Goal: Task Accomplishment & Management: Manage account settings

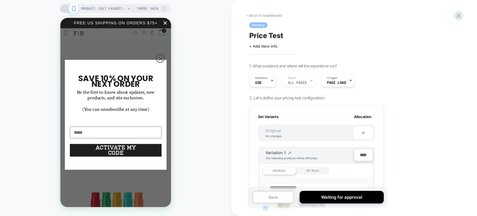
scroll to position [0, 0]
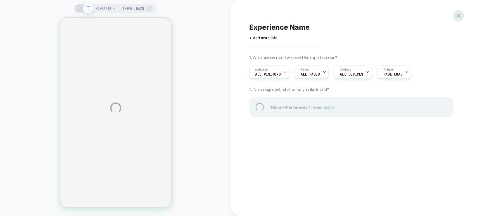
click at [458, 21] on div "HOMEPAGE Theme: MAIN Experience Name Click to edit experience details + Add mor…" at bounding box center [238, 108] width 477 height 216
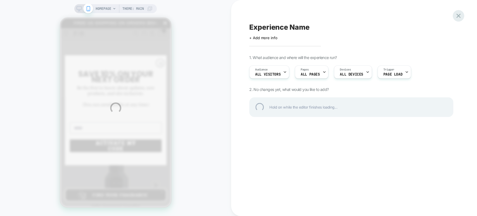
click at [453, 12] on div "HOMEPAGE Theme: MAIN Experience Name Click to edit experience details + Add mor…" at bounding box center [238, 108] width 477 height 216
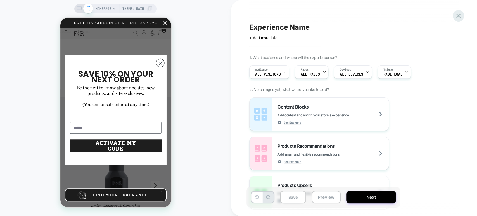
click at [456, 17] on icon at bounding box center [459, 16] width 8 height 8
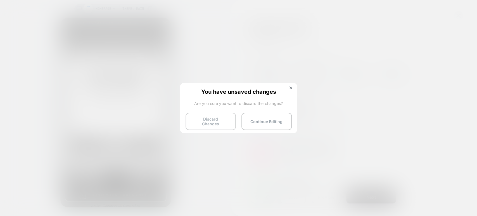
click at [194, 116] on button "Discard Changes" at bounding box center [210, 121] width 50 height 17
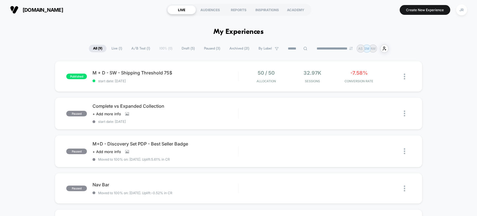
click at [186, 51] on span "Draft ( 5 )" at bounding box center [188, 49] width 22 height 8
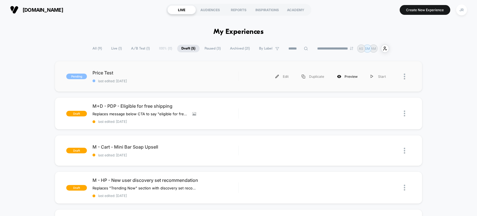
click at [344, 77] on div "Preview" at bounding box center [347, 76] width 34 height 13
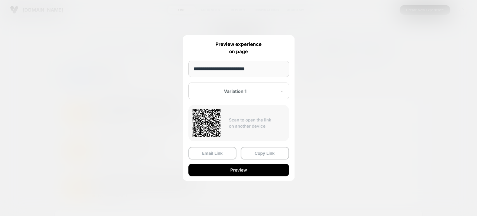
click at [353, 84] on div at bounding box center [238, 108] width 477 height 216
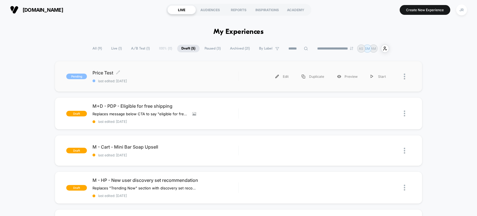
click at [219, 77] on div "Price Test Click to edit experience details Click to edit experience details la…" at bounding box center [165, 76] width 146 height 13
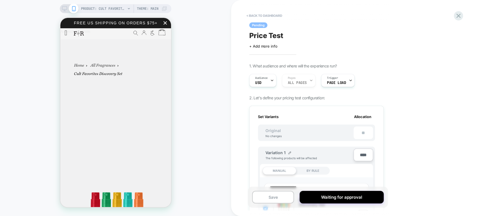
scroll to position [0, 0]
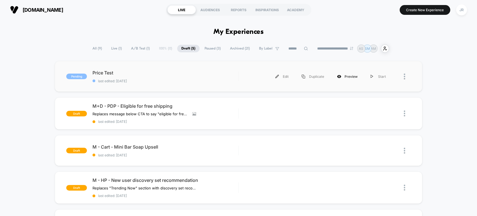
click at [339, 73] on div "Preview" at bounding box center [347, 76] width 34 height 13
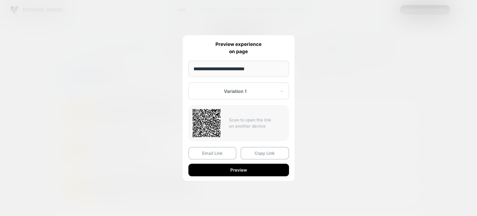
click at [252, 92] on div at bounding box center [235, 91] width 82 height 6
click at [311, 79] on div at bounding box center [238, 108] width 477 height 216
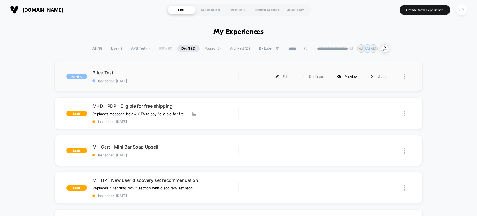
click at [343, 73] on div "Preview" at bounding box center [347, 76] width 34 height 13
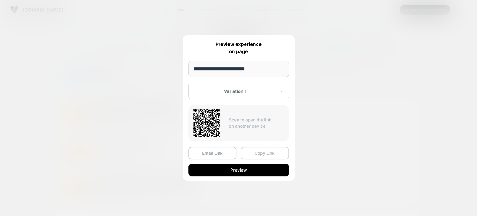
click at [264, 154] on button "Copy Link" at bounding box center [265, 153] width 48 height 13
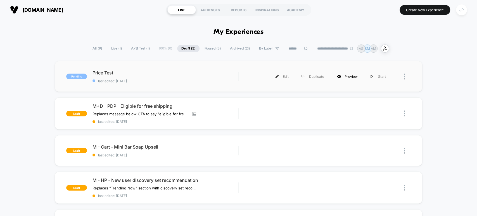
click at [343, 73] on div "Preview" at bounding box center [347, 76] width 34 height 13
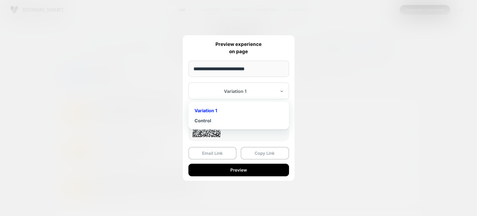
click at [258, 92] on div at bounding box center [235, 91] width 82 height 6
click at [239, 117] on div "Control" at bounding box center [238, 120] width 95 height 10
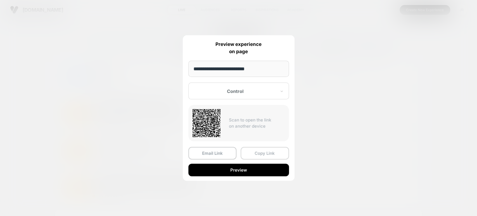
click at [257, 153] on button "Copy Link" at bounding box center [265, 153] width 48 height 13
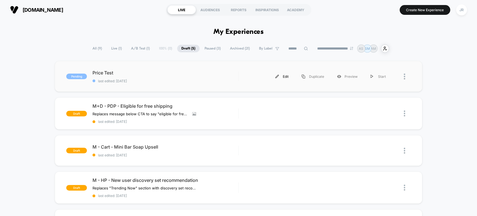
click at [282, 75] on div "Edit" at bounding box center [282, 76] width 26 height 13
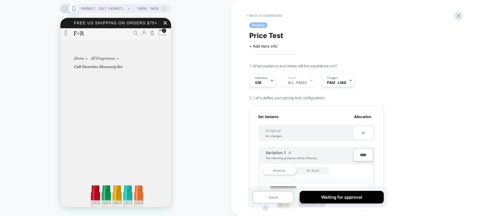
scroll to position [0, 0]
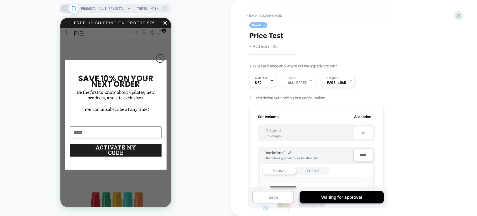
click at [265, 45] on span "+ Add more info" at bounding box center [263, 46] width 28 height 4
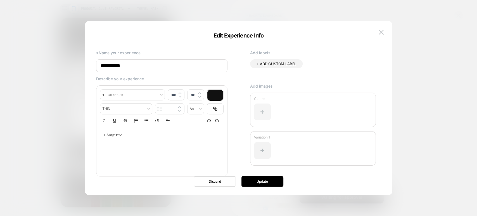
click at [263, 113] on div at bounding box center [262, 111] width 17 height 17
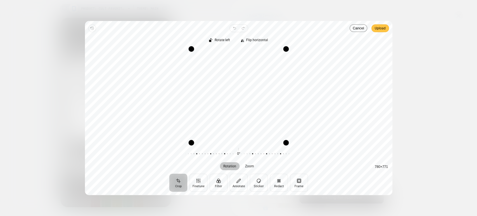
click at [386, 27] on button "Upload" at bounding box center [380, 28] width 18 height 8
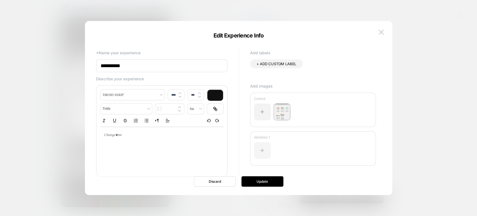
click at [261, 150] on div at bounding box center [262, 150] width 17 height 17
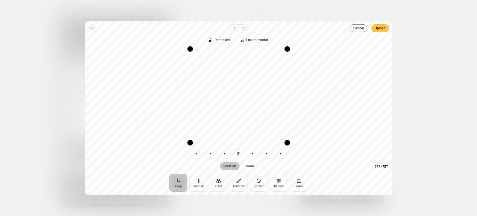
click at [381, 29] on span "Upload" at bounding box center [380, 28] width 11 height 7
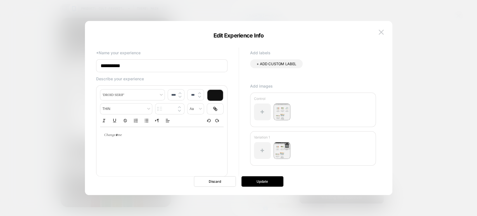
click at [284, 150] on img at bounding box center [281, 150] width 17 height 17
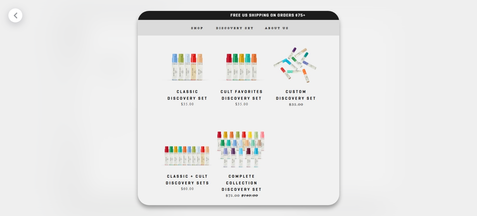
click at [357, 21] on div at bounding box center [238, 108] width 477 height 216
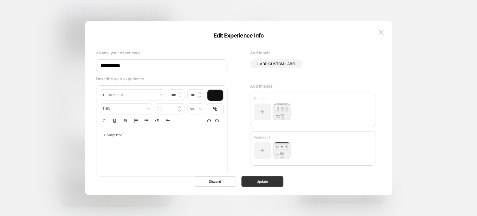
click at [264, 178] on button "Update" at bounding box center [262, 181] width 42 height 10
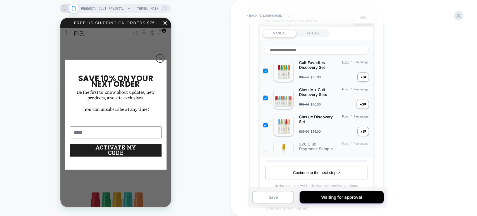
scroll to position [127, 0]
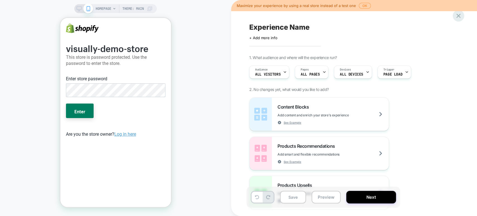
click at [456, 15] on icon at bounding box center [459, 16] width 8 height 8
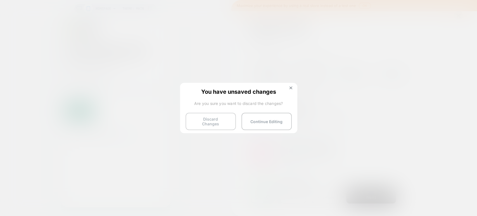
click at [220, 120] on button "Discard Changes" at bounding box center [210, 121] width 50 height 17
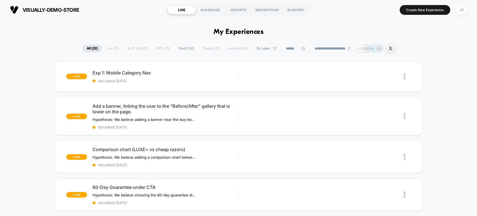
click at [459, 9] on div "JR" at bounding box center [461, 9] width 11 height 11
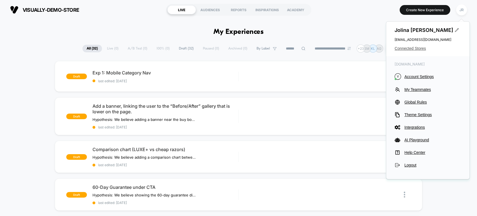
click at [411, 49] on span "Connected Stores" at bounding box center [427, 48] width 66 height 4
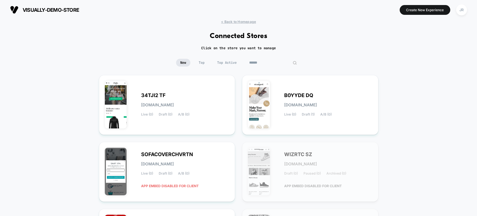
click at [270, 61] on input at bounding box center [273, 63] width 56 height 8
paste input "**********"
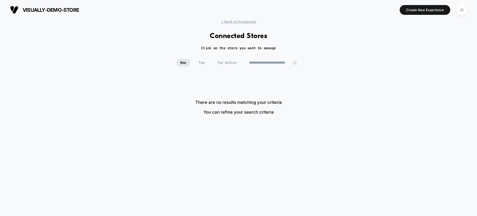
click at [255, 61] on input "**********" at bounding box center [273, 63] width 56 height 8
click at [285, 61] on input "**********" at bounding box center [273, 63] width 56 height 8
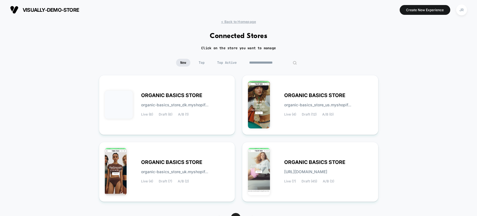
type input "**********"
click at [209, 153] on div "ORGANIC BASICS STORE organic-basics_store_uk.myshopif... Live (4) Draft (7) A/B…" at bounding box center [167, 172] width 125 height 48
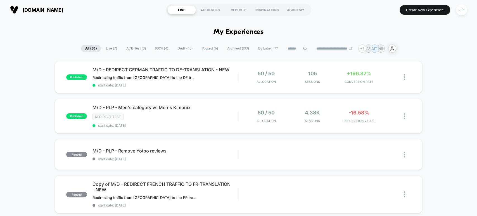
click at [462, 9] on div "JR" at bounding box center [461, 9] width 11 height 11
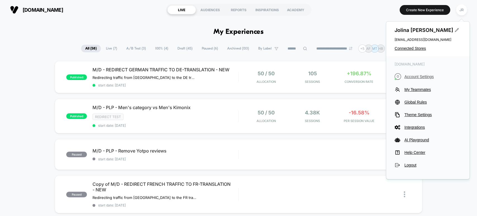
click at [426, 76] on span "Account Settings" at bounding box center [432, 76] width 57 height 4
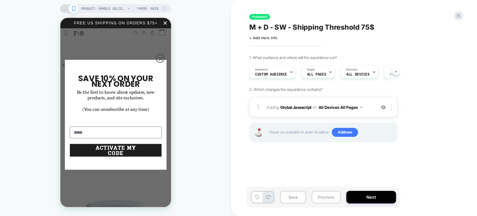
click at [318, 194] on button "Preview" at bounding box center [325, 197] width 29 height 13
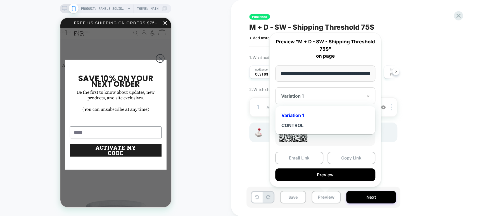
click at [311, 95] on div at bounding box center [322, 96] width 82 height 6
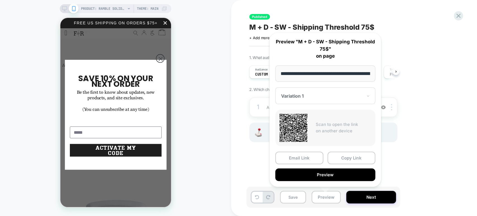
click at [241, 163] on div "Published M + D - SW - Shipping Threshold 75$ Click to edit experience details …" at bounding box center [354, 108] width 246 height 216
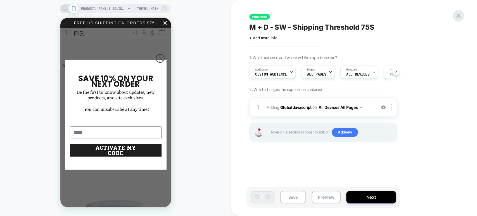
click at [462, 16] on div at bounding box center [458, 15] width 11 height 11
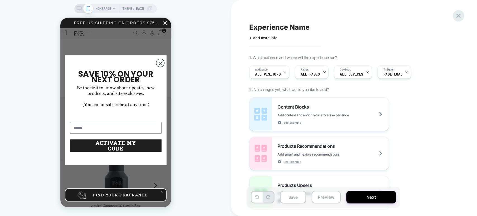
click at [459, 16] on icon at bounding box center [459, 16] width 8 height 8
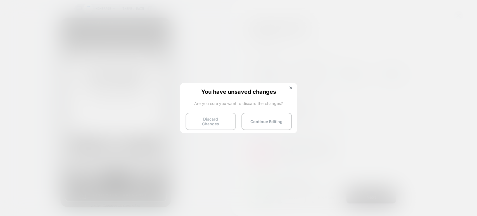
click at [231, 114] on button "Discard Changes" at bounding box center [210, 121] width 50 height 17
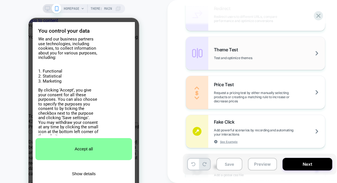
scroll to position [447, 0]
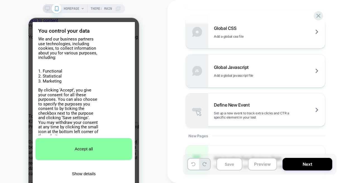
click at [242, 73] on div "Global Javascript Add a global javascript file" at bounding box center [269, 71] width 111 height 13
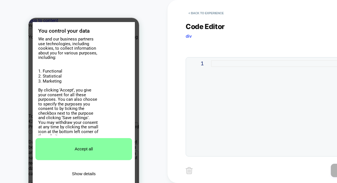
scroll to position [0, 221]
click at [234, 63] on div at bounding box center [297, 106] width 173 height 93
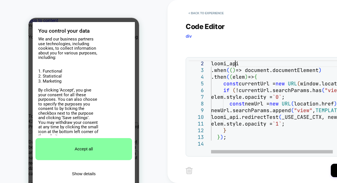
click at [234, 63] on div "loomi_api .when ( ( ) => document.documentElement ) .then ( ( elem ) => { const…" at bounding box center [330, 144] width 239 height 180
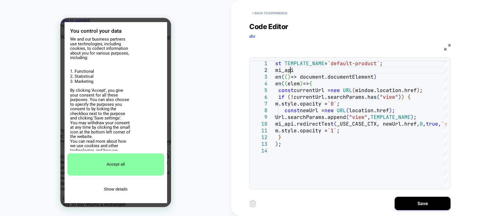
scroll to position [0, 0]
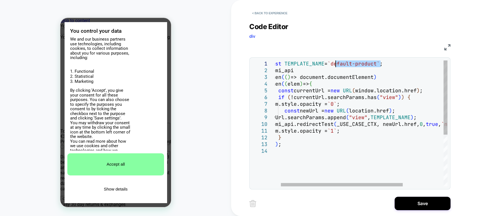
drag, startPoint x: 380, startPoint y: 64, endPoint x: 336, endPoint y: 63, distance: 43.9
click at [336, 63] on div "loomi_api .when ( ( ) => document.documentElement ) .then ( ( elem ) => { const…" at bounding box center [385, 166] width 239 height 213
type textarea "**********"
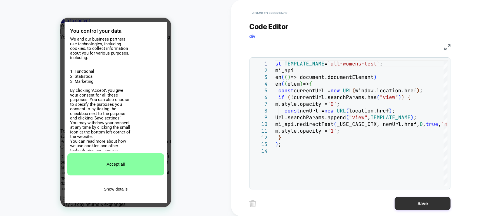
click at [337, 183] on button "Save" at bounding box center [422, 202] width 56 height 13
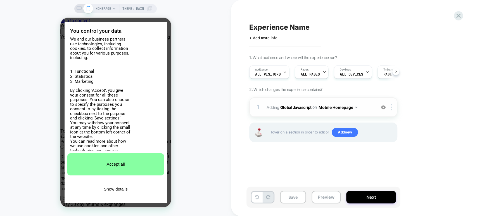
scroll to position [0, 0]
click at [337, 106] on button "Mobile Homepage" at bounding box center [337, 107] width 39 height 8
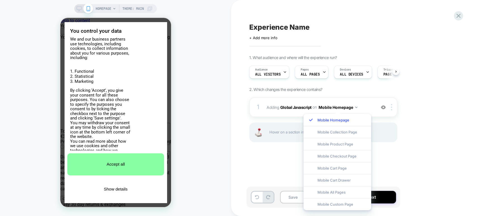
click at [237, 82] on div "Experience Name Click to edit experience details + Add more info 1. What audien…" at bounding box center [354, 108] width 246 height 216
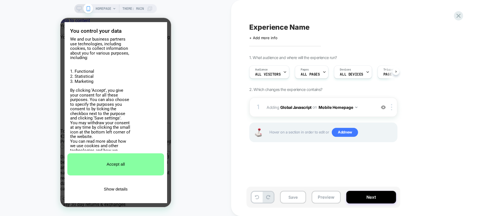
scroll to position [0, 111]
click at [337, 108] on div at bounding box center [392, 107] width 9 height 6
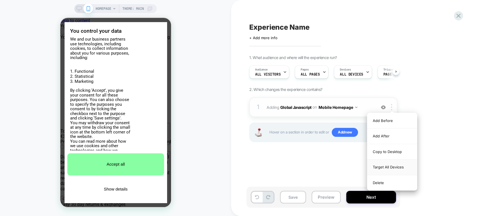
click at [337, 165] on div "Target All Devices" at bounding box center [392, 166] width 50 height 15
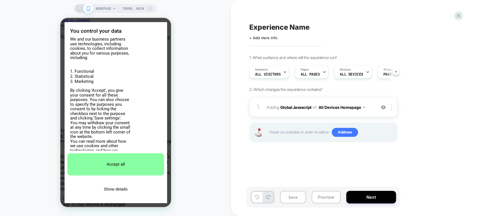
scroll to position [0, 221]
click at [321, 158] on div "Experience Name Click to edit experience details + Add more info 1. What audien…" at bounding box center [351, 108] width 210 height 204
click at [288, 183] on button "Save" at bounding box center [293, 197] width 26 height 13
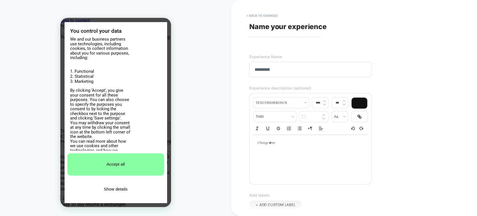
scroll to position [0, 0]
click at [252, 66] on input "**********" at bounding box center [310, 69] width 122 height 15
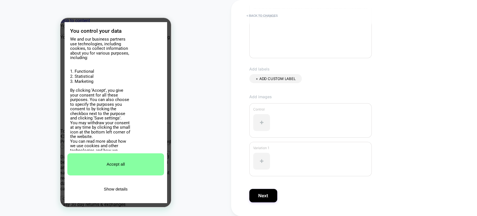
scroll to position [139, 0]
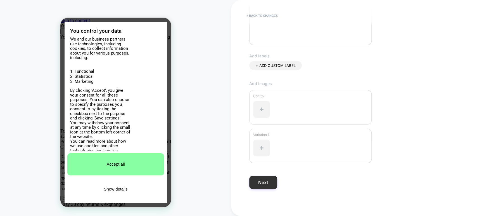
type input "**********"
click at [267, 183] on button "Next" at bounding box center [263, 181] width 28 height 13
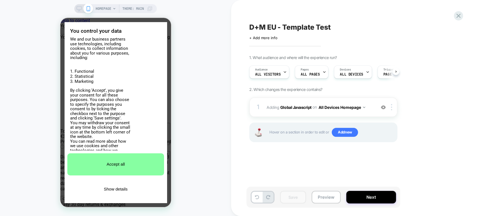
scroll to position [0, 0]
click at [320, 183] on button "Preview" at bounding box center [325, 197] width 29 height 13
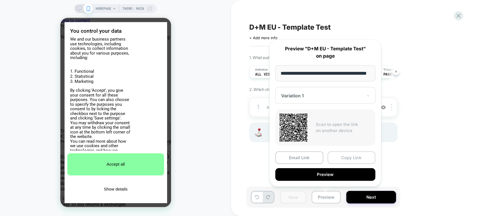
click at [337, 156] on button "Copy Link" at bounding box center [351, 157] width 48 height 13
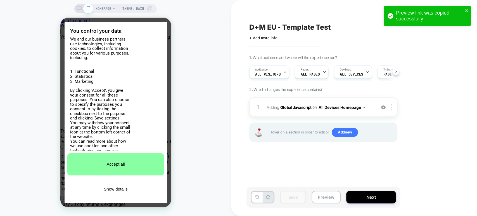
scroll to position [0, 221]
click at [321, 183] on button "Preview" at bounding box center [325, 197] width 29 height 13
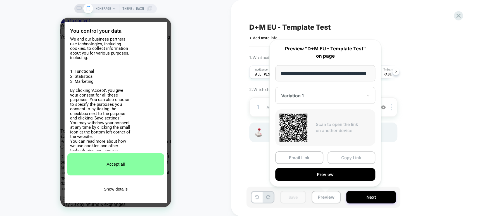
scroll to position [0, 0]
click at [337, 156] on button "Copy Link" at bounding box center [351, 157] width 48 height 13
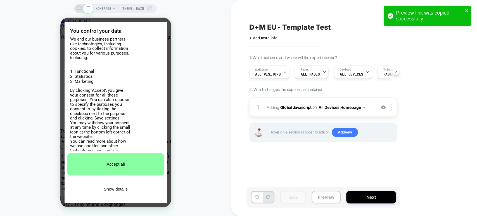
scroll to position [0, 111]
click at [307, 70] on div "Pages ALL PAGES" at bounding box center [310, 72] width 30 height 13
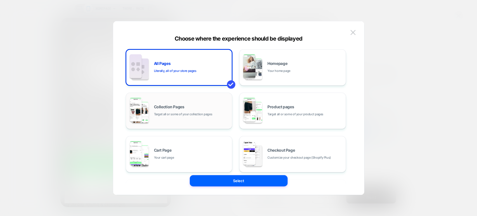
scroll to position [0, 221]
click at [199, 118] on div "Collection Pages Target all or some of your collection pages" at bounding box center [179, 110] width 101 height 31
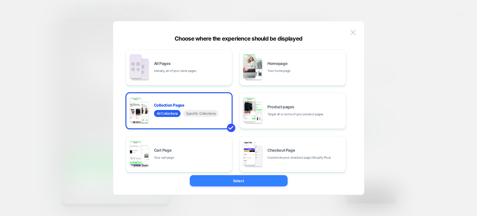
click at [223, 181] on button "Select" at bounding box center [239, 180] width 98 height 11
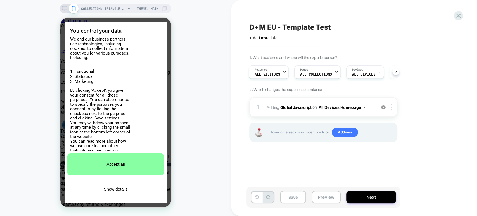
scroll to position [0, 0]
click at [313, 71] on div "Pages ALL COLLECTIONS" at bounding box center [315, 72] width 43 height 13
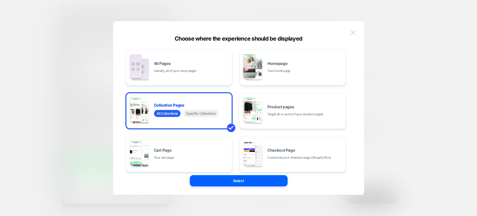
click at [337, 30] on img at bounding box center [352, 32] width 5 height 5
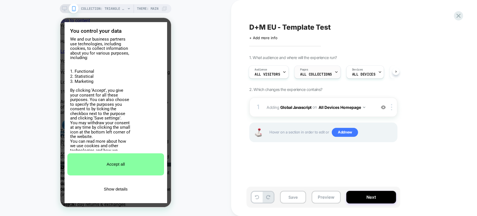
click at [315, 66] on div "Pages ALL COLLECTIONS" at bounding box center [315, 72] width 43 height 13
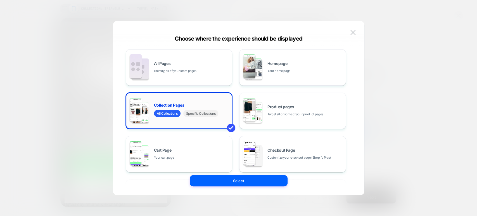
click at [209, 113] on span "Specific Collections" at bounding box center [200, 113] width 35 height 7
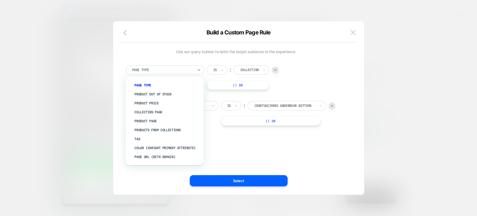
click at [196, 70] on div "Page Type" at bounding box center [165, 69] width 78 height 9
click at [170, 110] on div "Collection Page" at bounding box center [167, 112] width 73 height 9
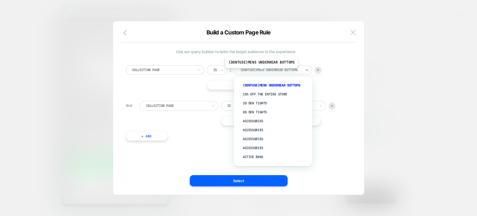
click at [261, 72] on div at bounding box center [270, 69] width 61 height 5
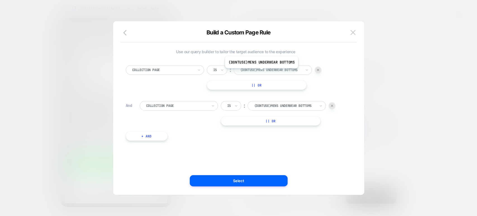
click at [261, 72] on div at bounding box center [270, 69] width 61 height 5
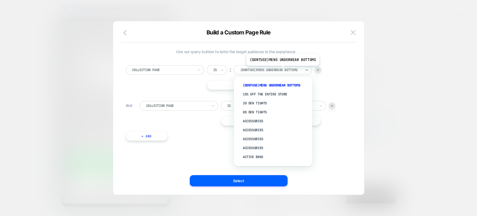
click at [282, 70] on div at bounding box center [270, 69] width 61 height 5
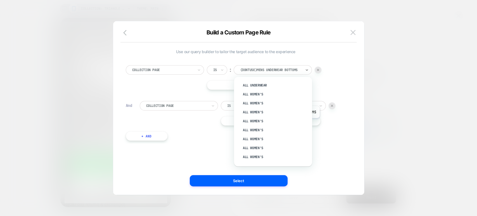
scroll to position [384, 0]
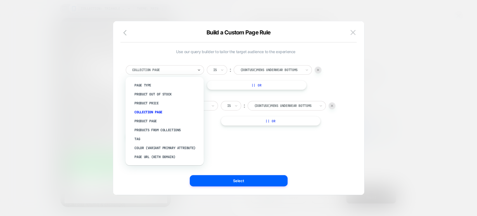
click at [191, 71] on div at bounding box center [162, 69] width 61 height 5
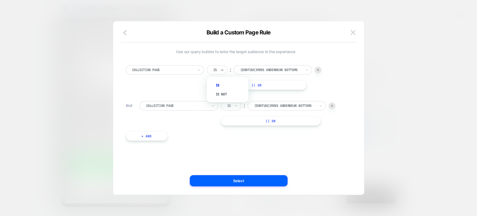
click at [217, 67] on div "Is" at bounding box center [215, 70] width 5 height 6
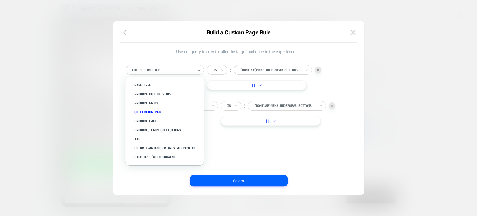
click at [185, 68] on div at bounding box center [162, 69] width 61 height 5
click at [158, 156] on div "Page Url (WITH DOMAIN)" at bounding box center [167, 156] width 73 height 9
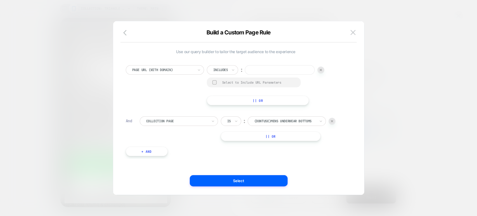
click at [263, 70] on input at bounding box center [280, 69] width 70 height 9
paste input "**********"
click at [334, 121] on div at bounding box center [332, 121] width 7 height 7
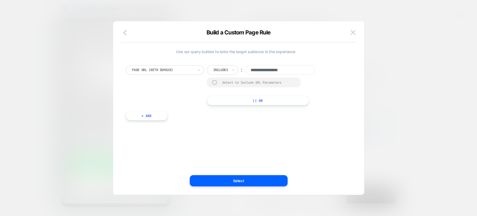
click at [268, 68] on input "**********" at bounding box center [280, 69] width 70 height 9
type input "*"
paste input "**********"
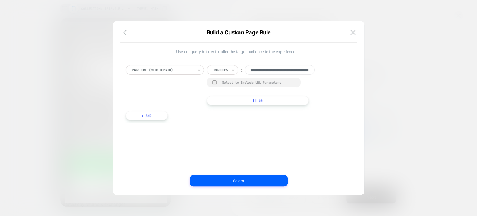
scroll to position [0, 0]
drag, startPoint x: 264, startPoint y: 71, endPoint x: 235, endPoint y: 71, distance: 29.3
click at [235, 71] on div "**********" at bounding box center [266, 69] width 118 height 9
paste input "**********"
click at [261, 67] on input "**********" at bounding box center [280, 69] width 70 height 9
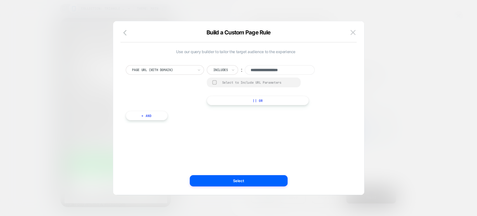
click at [261, 67] on input "**********" at bounding box center [280, 69] width 70 height 9
paste input "**********"
click at [261, 67] on input "**********" at bounding box center [280, 69] width 70 height 9
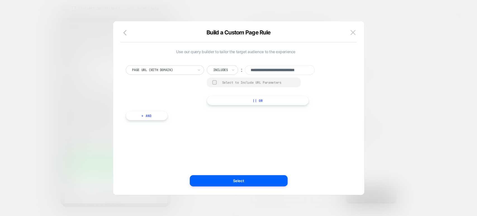
scroll to position [0, 0]
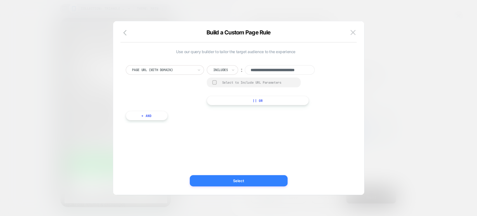
type input "**********"
click at [241, 182] on button "Select" at bounding box center [239, 180] width 98 height 11
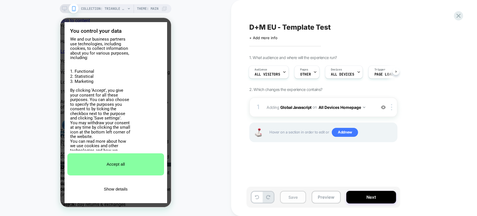
click at [294, 183] on button "Save" at bounding box center [293, 197] width 26 height 13
click at [321, 183] on button "Preview" at bounding box center [325, 197] width 29 height 13
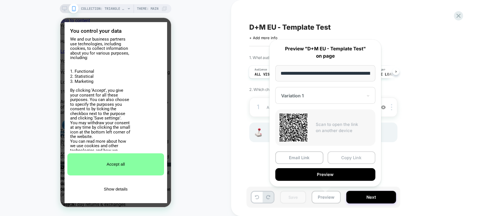
click at [337, 158] on button "Copy Link" at bounding box center [351, 157] width 48 height 13
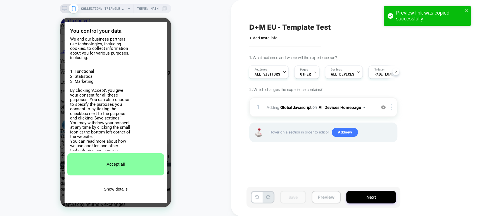
click at [317, 183] on button "Preview" at bounding box center [325, 197] width 29 height 13
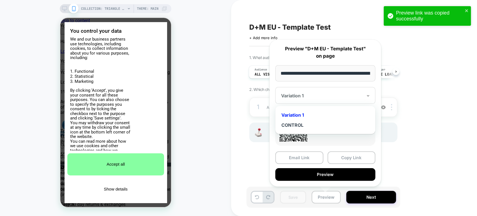
click at [336, 101] on div "Variation 1" at bounding box center [325, 95] width 100 height 17
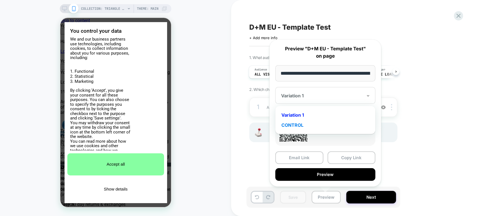
click at [323, 125] on div "CONTROL" at bounding box center [325, 125] width 94 height 10
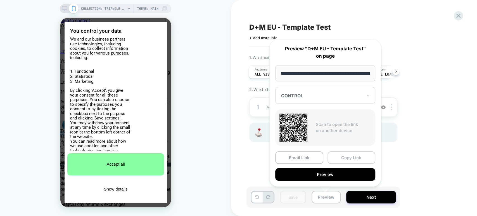
click at [337, 158] on button "Copy Link" at bounding box center [351, 157] width 48 height 13
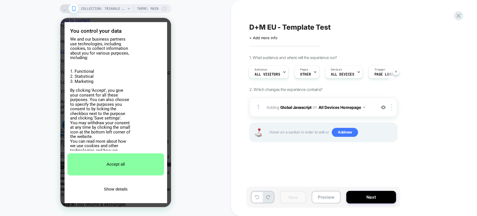
click at [189, 12] on div "COLLECTION: Triangle Bras (Category) COLLECTION: Triangle Bras (Category) Theme…" at bounding box center [115, 108] width 231 height 204
click at [337, 113] on div "1 Adding Global Javascript on All Devices Homepage Target Mobile Delete" at bounding box center [323, 107] width 148 height 20
click at [337, 105] on span "Adding Global Javascript on All Devices Homepage" at bounding box center [320, 107] width 106 height 8
click at [337, 108] on span "Adding Global Javascript on All Devices Homepage" at bounding box center [320, 107] width 106 height 8
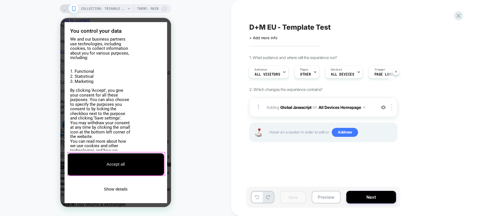
click at [104, 156] on button "Accept all" at bounding box center [115, 164] width 97 height 22
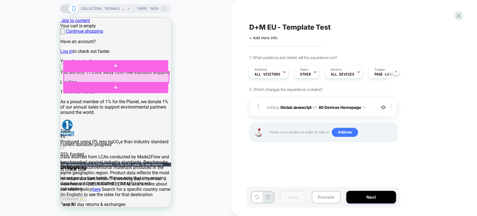
click at [72, 78] on div at bounding box center [115, 77] width 105 height 11
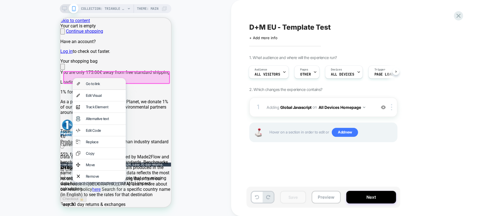
click at [84, 82] on div "Go to link" at bounding box center [98, 83] width 53 height 11
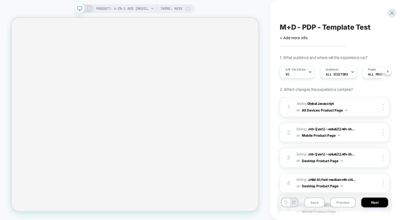
scroll to position [0, 0]
click at [351, 103] on span "Adding Global Javascript on All Devices Product Page" at bounding box center [329, 107] width 66 height 13
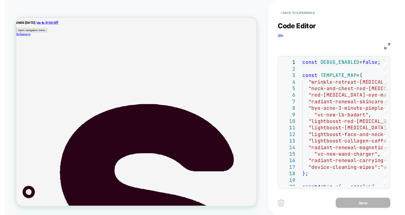
scroll to position [0, 0]
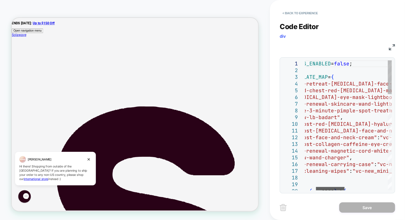
click at [339, 187] on div at bounding box center [330, 188] width 28 height 3
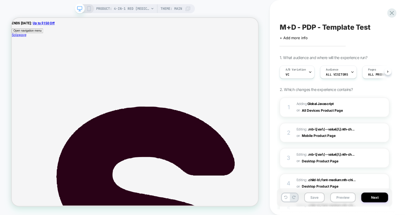
scroll to position [0, 0]
click at [352, 102] on span "Adding Global Javascript on All Devices Product Page" at bounding box center [329, 107] width 66 height 13
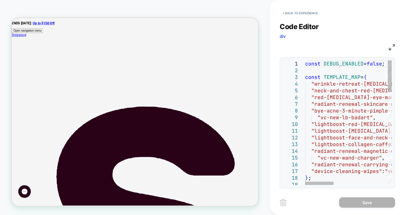
scroll to position [0, 0]
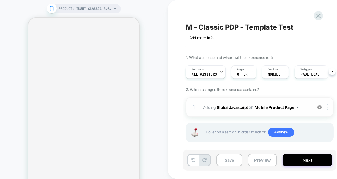
click at [299, 111] on div "1 Adding Global Javascript on Mobile Product Page Add Before Add After Copy to …" at bounding box center [260, 107] width 148 height 20
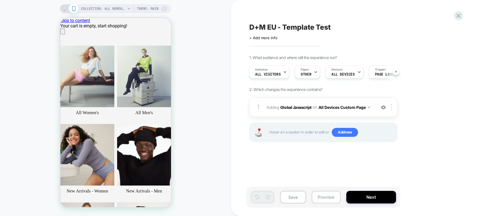
click at [321, 194] on button "Preview" at bounding box center [325, 197] width 29 height 13
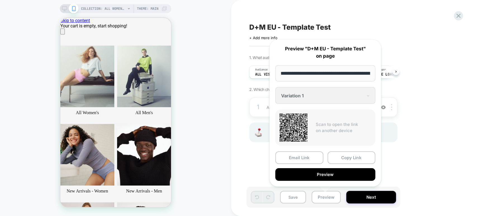
click at [234, 165] on div "D+M EU - Template Test Click to edit experience details + Add more info 1. What…" at bounding box center [354, 108] width 246 height 216
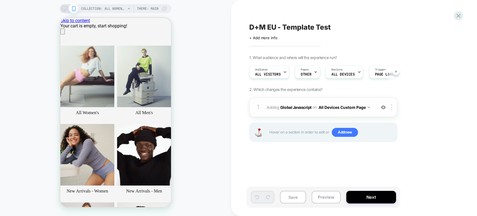
click at [382, 107] on img at bounding box center [383, 107] width 5 height 5
click at [326, 198] on button "Preview" at bounding box center [325, 197] width 29 height 13
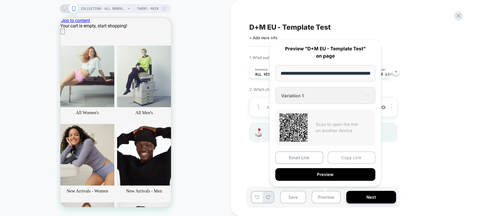
click at [339, 154] on button "Copy Link" at bounding box center [351, 157] width 48 height 13
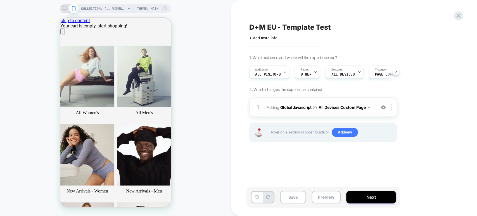
drag, startPoint x: 380, startPoint y: 25, endPoint x: 139, endPoint y: -37, distance: 248.4
click at [139, 0] on html "COLLECTION: All Women's (Category) COLLECTION: All Women's (Category) Theme: MA…" at bounding box center [238, 108] width 477 height 216
click at [65, 8] on icon at bounding box center [64, 8] width 5 height 5
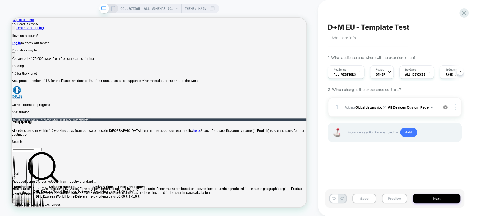
click at [347, 37] on span "+ Add more info" at bounding box center [342, 37] width 28 height 4
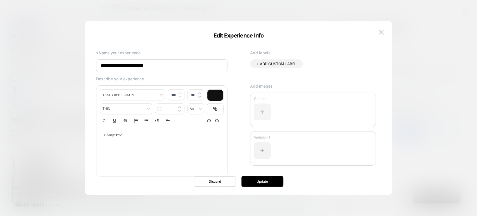
click at [264, 111] on div at bounding box center [262, 111] width 17 height 17
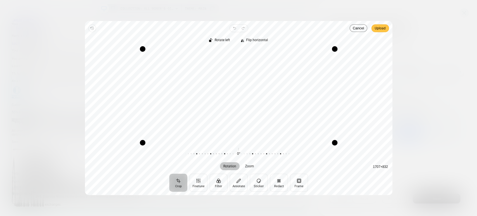
click at [376, 28] on span "Upload" at bounding box center [380, 28] width 11 height 7
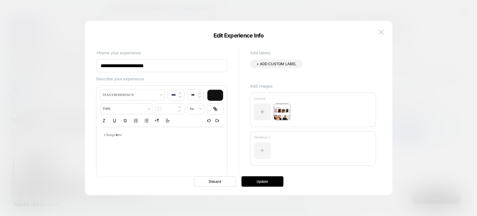
click at [261, 147] on div at bounding box center [262, 150] width 17 height 17
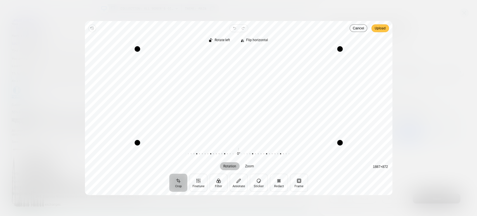
click at [375, 28] on span "Upload" at bounding box center [380, 28] width 11 height 7
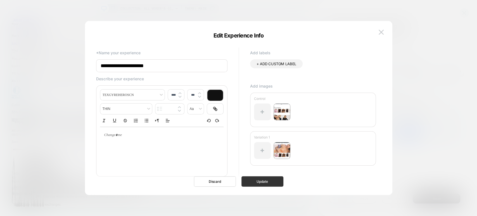
click at [270, 184] on button "Update" at bounding box center [262, 181] width 42 height 10
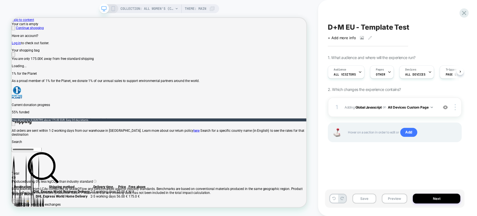
click at [353, 24] on span "D+M EU - Template Test" at bounding box center [369, 27] width 82 height 8
click at [353, 24] on textarea "**********" at bounding box center [383, 27] width 111 height 8
click at [360, 197] on button "Save" at bounding box center [364, 198] width 24 height 10
click at [346, 26] on textarea "**********" at bounding box center [383, 27] width 111 height 8
type textarea "**********"
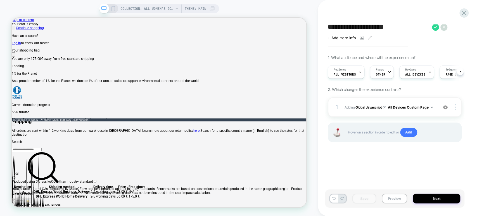
click at [359, 167] on div "**********" at bounding box center [394, 108] width 139 height 204
click at [431, 106] on button "All Devices Custom Page" at bounding box center [409, 107] width 45 height 7
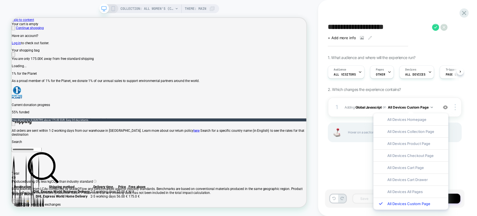
click at [360, 177] on div "**********" at bounding box center [394, 108] width 139 height 204
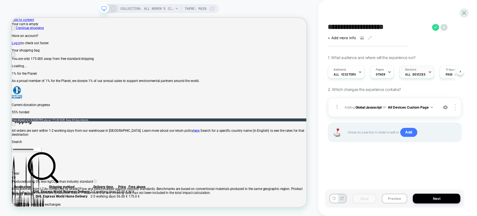
click at [420, 73] on span "ALL DEVICES" at bounding box center [415, 74] width 20 height 4
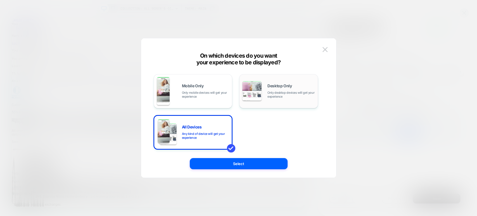
click at [264, 101] on div "Desktop Only Only desktop devices will get your experience" at bounding box center [278, 91] width 73 height 28
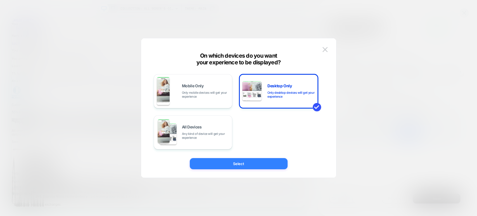
click at [262, 161] on button "Select" at bounding box center [239, 163] width 98 height 11
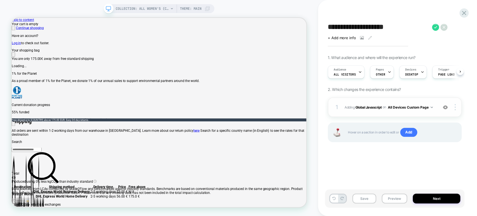
click at [427, 107] on button "All Devices Custom Page" at bounding box center [409, 107] width 45 height 7
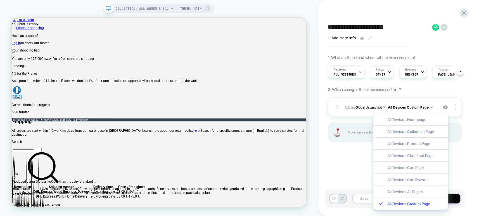
click at [357, 164] on div "**********" at bounding box center [394, 108] width 139 height 204
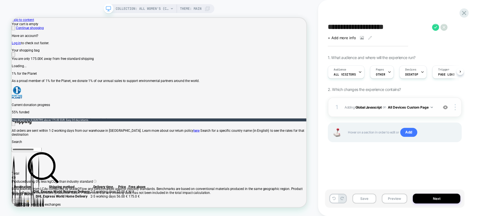
click at [428, 106] on button "All Devices Custom Page" at bounding box center [409, 107] width 45 height 7
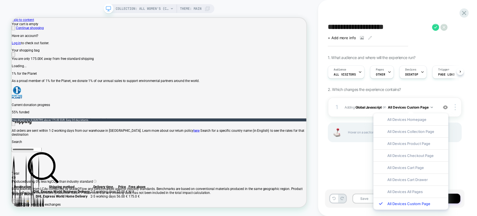
click at [358, 163] on div "**********" at bounding box center [394, 108] width 139 height 204
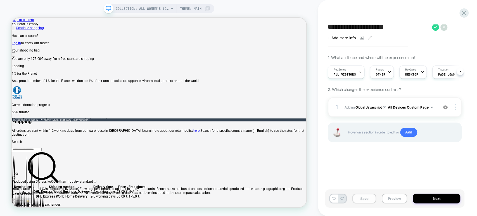
click at [360, 198] on button "Save" at bounding box center [364, 198] width 24 height 10
click at [430, 107] on button "All Devices Custom Page" at bounding box center [409, 107] width 45 height 7
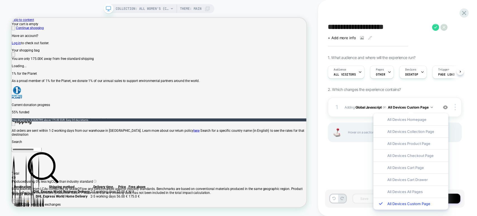
click at [353, 170] on div "**********" at bounding box center [394, 108] width 139 height 204
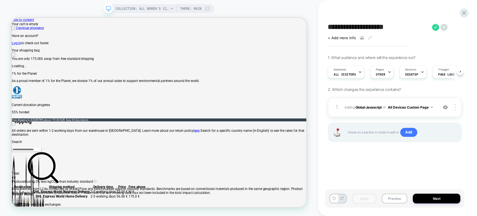
click at [362, 26] on textarea "**********" at bounding box center [378, 27] width 101 height 8
click at [346, 24] on textarea "**********" at bounding box center [378, 27] width 101 height 8
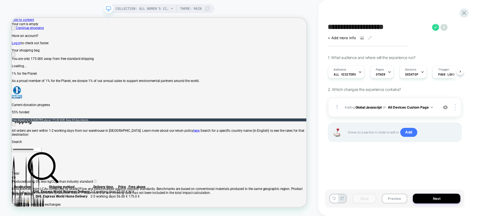
click at [346, 24] on textarea "**********" at bounding box center [378, 27] width 101 height 8
click at [392, 201] on button "Preview" at bounding box center [394, 198] width 25 height 10
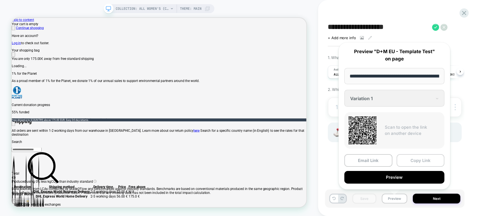
click at [405, 161] on button "Copy Link" at bounding box center [420, 160] width 48 height 13
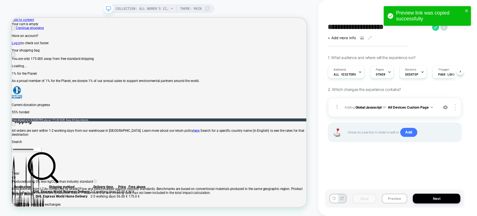
click at [391, 158] on div "**********" at bounding box center [394, 108] width 139 height 204
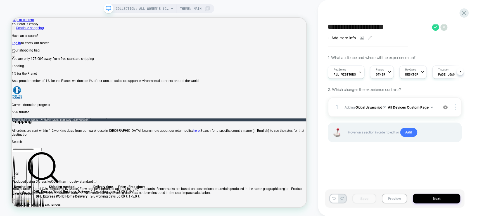
click at [437, 27] on div "Preview link was copied successfully" at bounding box center [426, 17] width 89 height 25
click at [437, 27] on icon at bounding box center [435, 27] width 7 height 7
click at [467, 14] on icon at bounding box center [464, 13] width 8 height 8
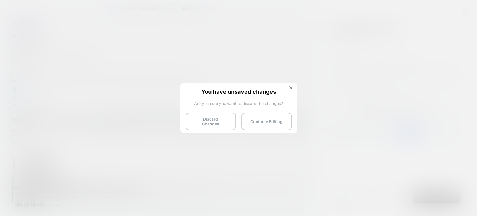
click at [292, 85] on div "You have unsaved changes Are you sure you want to discard the changes? Discard …" at bounding box center [238, 107] width 117 height 49
click at [292, 87] on img at bounding box center [290, 87] width 3 height 3
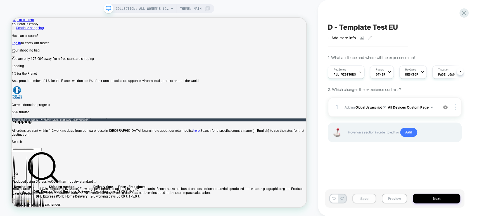
click at [360, 198] on button "Save" at bounding box center [364, 198] width 24 height 10
click at [463, 15] on icon at bounding box center [464, 13] width 8 height 8
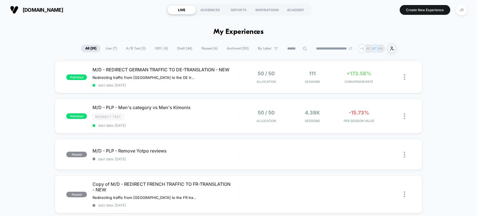
click at [177, 47] on span "Draft ( 46 )" at bounding box center [184, 49] width 23 height 8
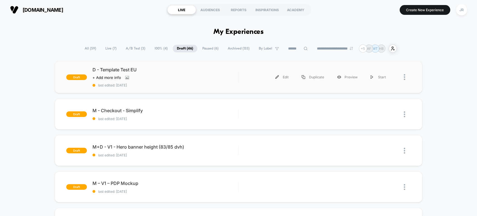
click at [228, 87] on div "draft D - Template Test EU Click to view images Click to edit experience detail…" at bounding box center [238, 77] width 367 height 32
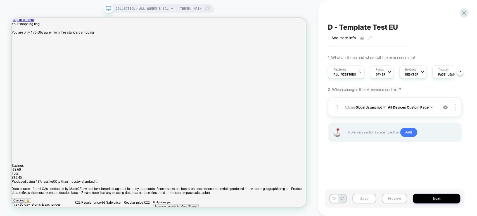
click at [424, 107] on button "All Devices Custom Page" at bounding box center [409, 107] width 45 height 7
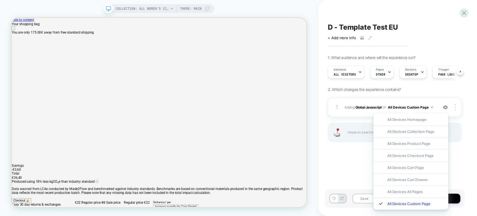
click at [350, 163] on div "D - Template Test EU Click to view images Click to edit experience details + Ad…" at bounding box center [394, 108] width 139 height 204
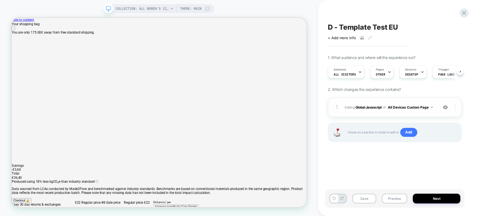
click at [455, 107] on img at bounding box center [455, 107] width 1 height 6
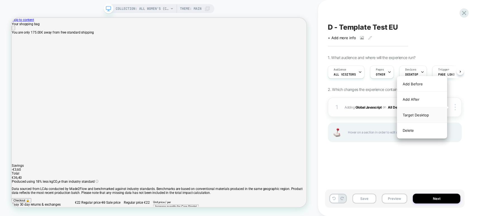
click at [430, 116] on div "Target Desktop" at bounding box center [422, 114] width 50 height 15
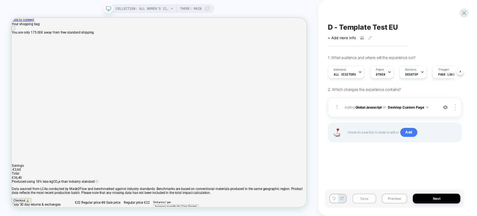
click at [365, 196] on button "Save" at bounding box center [364, 198] width 24 height 10
click at [354, 154] on div "1 Adding Global Javascript on Desktop Custom Page Add Before Add After Copy to …" at bounding box center [395, 126] width 134 height 59
click at [389, 196] on button "Preview" at bounding box center [394, 198] width 25 height 10
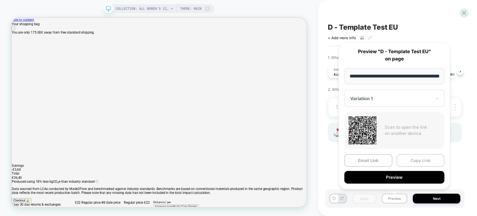
click at [403, 157] on button "Copy Link" at bounding box center [420, 160] width 48 height 13
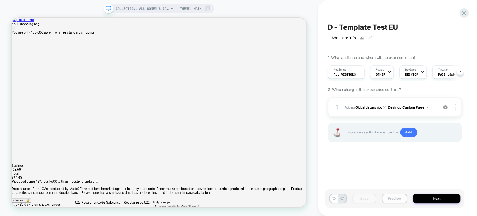
click at [387, 195] on button "Preview" at bounding box center [394, 198] width 25 height 10
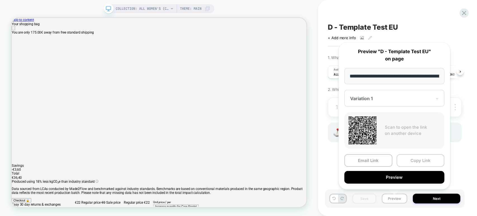
click at [402, 160] on button "Copy Link" at bounding box center [420, 160] width 48 height 13
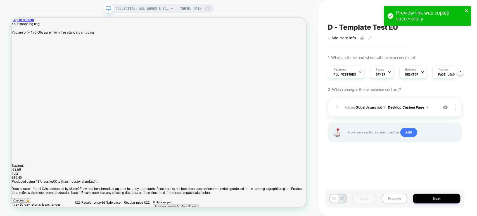
click at [467, 10] on icon "close" at bounding box center [467, 10] width 4 height 4
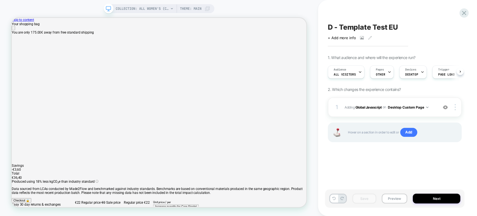
click at [467, 10] on div "Preview link was copied successfully COLLECTION: All Women's (Category) COLLECT…" at bounding box center [238, 108] width 477 height 216
click at [464, 13] on icon at bounding box center [464, 13] width 4 height 4
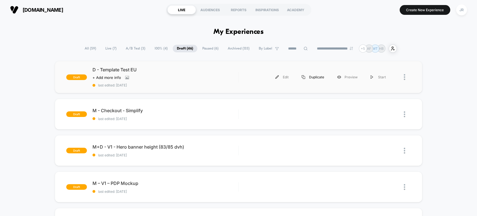
click at [308, 77] on div "Duplicate" at bounding box center [312, 77] width 35 height 13
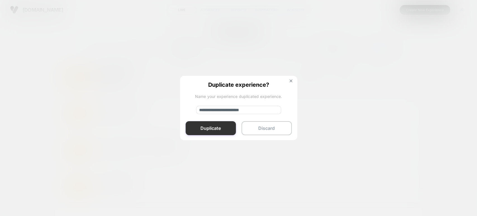
click at [221, 129] on button "Duplicate" at bounding box center [210, 128] width 50 height 14
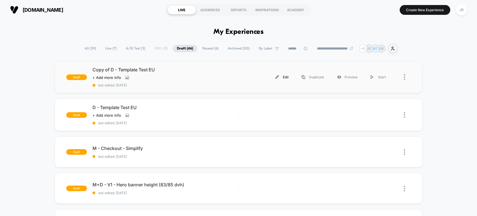
click at [276, 76] on img at bounding box center [277, 77] width 4 height 4
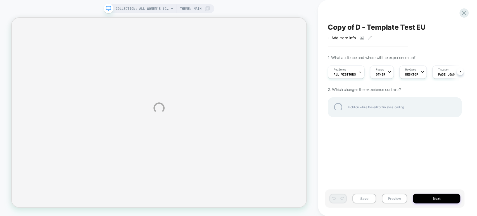
click at [355, 29] on div "Copy of D - Template Test EU" at bounding box center [395, 27] width 134 height 8
click at [360, 26] on textarea "**********" at bounding box center [386, 27] width 116 height 8
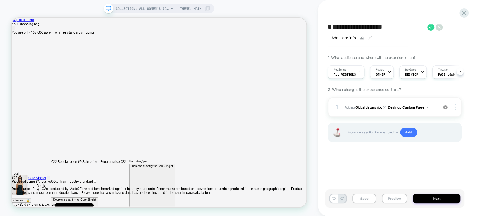
click at [333, 26] on textarea "**********" at bounding box center [376, 27] width 97 height 8
type textarea "**********"
click at [455, 106] on img at bounding box center [455, 107] width 1 height 6
click at [389, 166] on div "**********" at bounding box center [394, 108] width 139 height 204
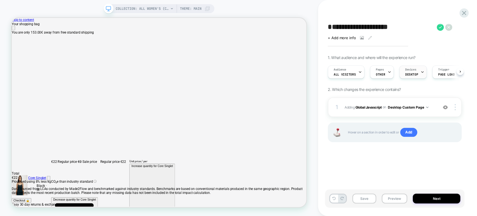
click at [411, 75] on span "DESKTOP" at bounding box center [411, 74] width 13 height 4
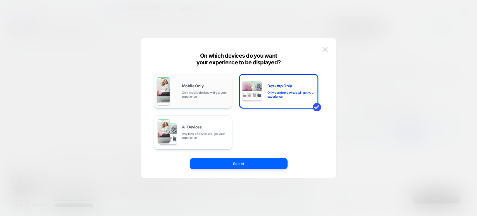
click at [206, 94] on span "Only mobile devices will get your experience" at bounding box center [205, 95] width 47 height 8
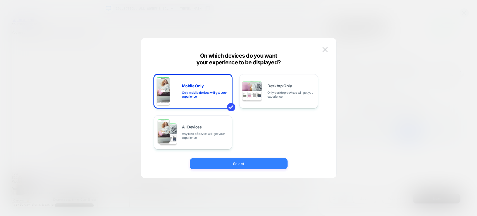
click at [222, 160] on button "Select" at bounding box center [239, 163] width 98 height 11
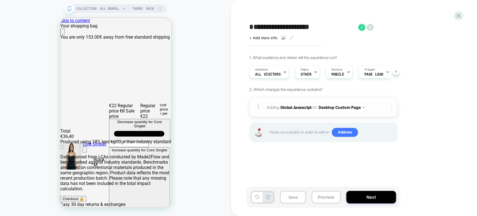
click at [392, 104] on div at bounding box center [392, 107] width 9 height 6
click at [351, 108] on button "Desktop Custom Page" at bounding box center [341, 107] width 47 height 8
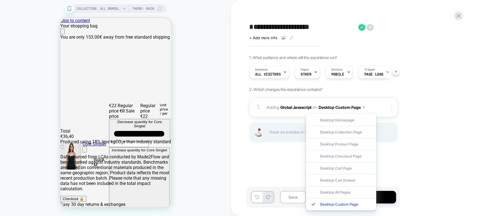
click at [392, 107] on img at bounding box center [391, 107] width 1 height 6
click at [440, 102] on div "1. What audience and where will the experience run? Audience All Visitors Pages…" at bounding box center [351, 105] width 204 height 101
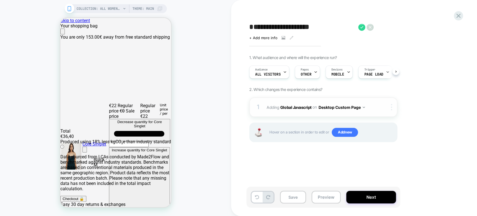
click at [389, 105] on div at bounding box center [392, 107] width 9 height 6
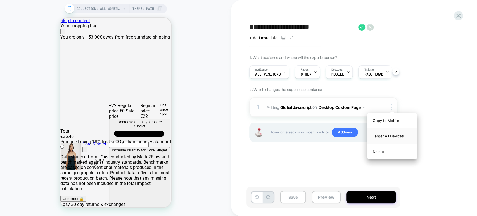
click at [387, 133] on div "Target All Devices" at bounding box center [392, 135] width 50 height 15
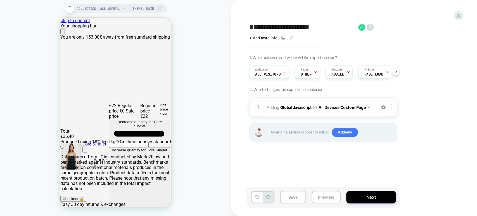
click at [392, 104] on div at bounding box center [392, 107] width 9 height 6
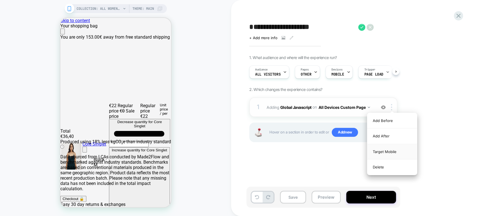
click at [389, 149] on div "Target Mobile" at bounding box center [392, 151] width 50 height 15
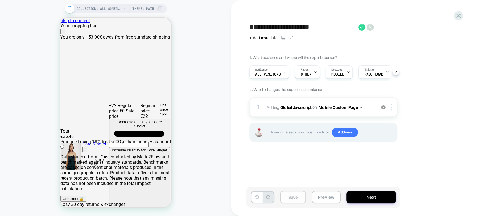
click at [290, 196] on button "Save" at bounding box center [293, 197] width 26 height 13
click at [326, 195] on button "Preview" at bounding box center [325, 197] width 29 height 13
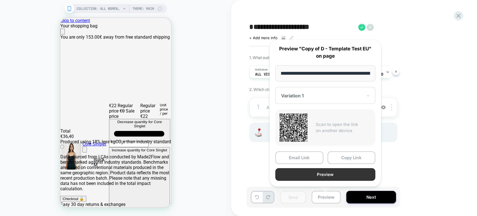
click at [331, 172] on button "Preview" at bounding box center [325, 174] width 100 height 13
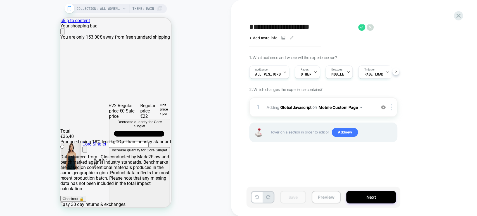
click at [327, 193] on button "Preview" at bounding box center [325, 197] width 29 height 13
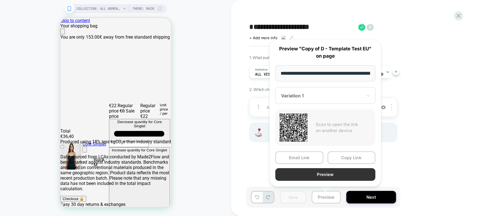
click at [342, 169] on button "Preview" at bounding box center [325, 174] width 100 height 13
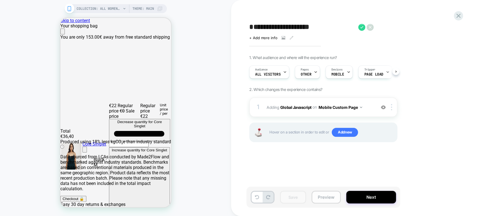
click at [325, 196] on button "Preview" at bounding box center [325, 197] width 29 height 13
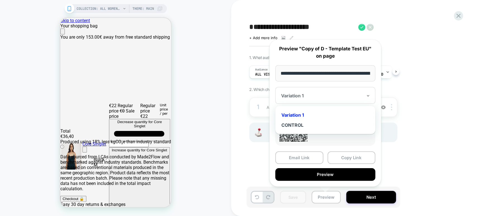
click at [324, 96] on div at bounding box center [322, 96] width 82 height 6
click at [316, 123] on div "CONTROL" at bounding box center [325, 125] width 94 height 10
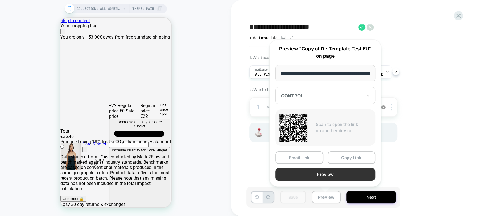
click at [333, 175] on button "Preview" at bounding box center [325, 174] width 100 height 13
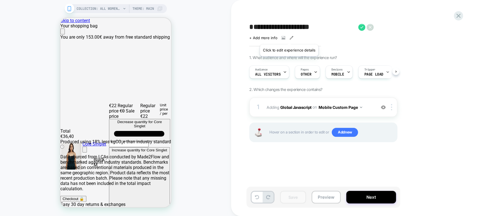
click at [289, 37] on icon at bounding box center [291, 38] width 4 height 4
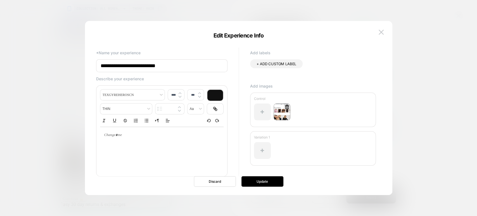
click at [285, 107] on icon at bounding box center [287, 107] width 4 height 4
click at [300, 138] on button "Yes" at bounding box center [302, 138] width 28 height 9
click at [123, 66] on input "**********" at bounding box center [161, 65] width 131 height 13
type input "**********"
click at [258, 114] on div at bounding box center [262, 111] width 17 height 17
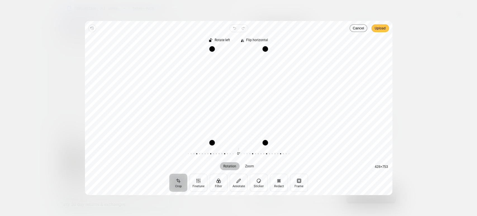
click at [375, 30] on span "Upload" at bounding box center [380, 28] width 11 height 7
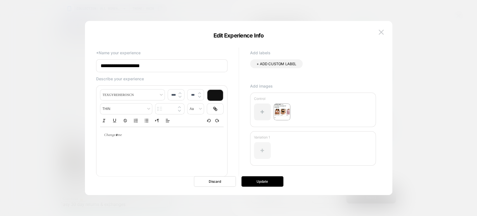
click at [261, 148] on div at bounding box center [262, 150] width 17 height 17
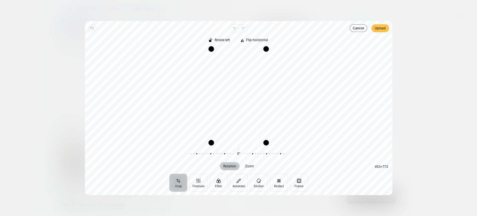
click at [375, 28] on span "Upload" at bounding box center [380, 28] width 11 height 7
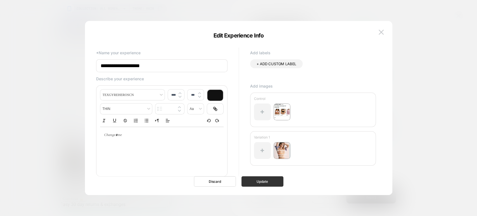
click at [275, 181] on button "Update" at bounding box center [262, 181] width 42 height 10
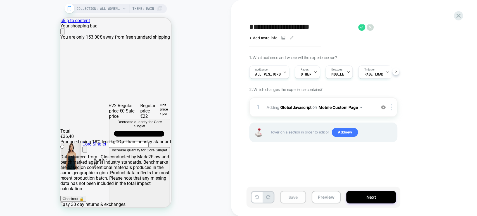
click at [295, 194] on button "Save" at bounding box center [293, 197] width 26 height 13
click at [268, 24] on textarea "**********" at bounding box center [302, 27] width 106 height 8
click at [325, 194] on button "Preview" at bounding box center [325, 197] width 29 height 13
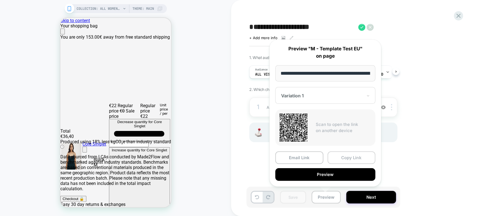
click at [344, 159] on button "Copy Link" at bounding box center [351, 157] width 48 height 13
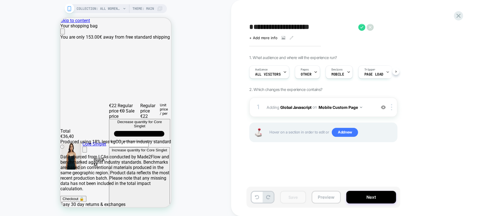
click at [327, 197] on button "Preview" at bounding box center [325, 197] width 29 height 13
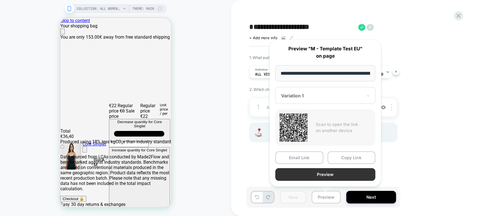
click at [337, 170] on button "Preview" at bounding box center [325, 174] width 100 height 13
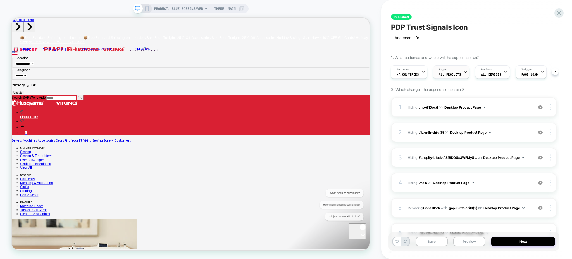
click at [449, 73] on span "ALL PRODUCTS" at bounding box center [450, 74] width 22 height 4
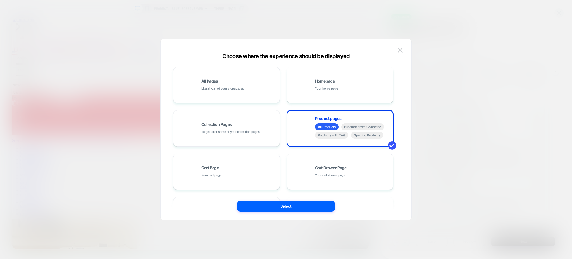
click at [459, 63] on div at bounding box center [286, 129] width 572 height 259
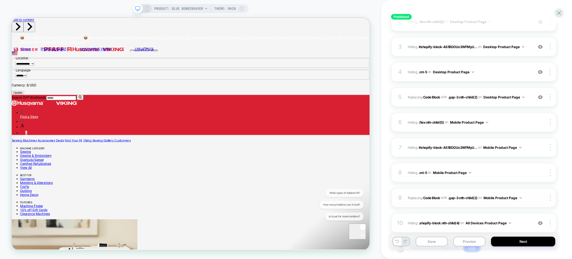
scroll to position [110, 0]
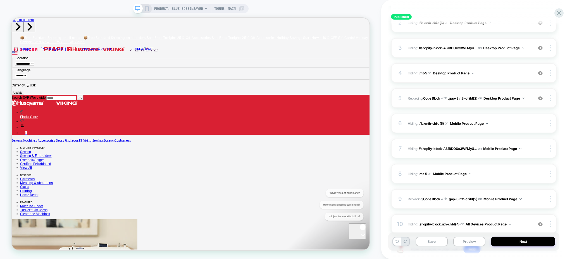
click at [527, 101] on span "Replacing Code Block WITH .gap-3:nth-child(2) .gap-3:nth-child(2) on Desktop Pr…" at bounding box center [469, 98] width 122 height 7
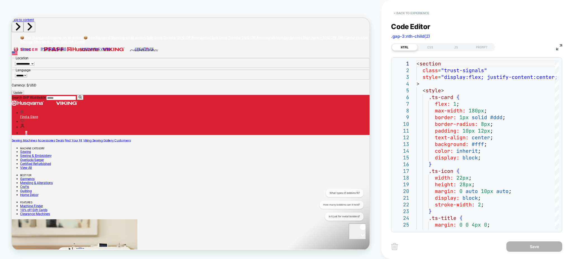
click at [416, 11] on button "< Back to experience" at bounding box center [411, 13] width 41 height 9
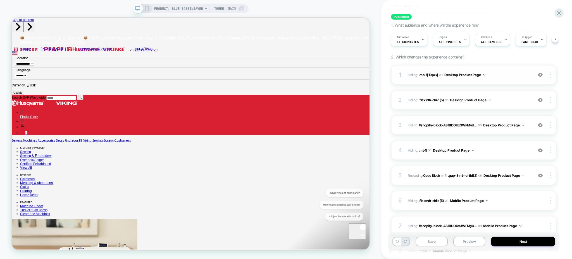
scroll to position [33, 0]
click at [464, 41] on div at bounding box center [466, 39] width 4 height 13
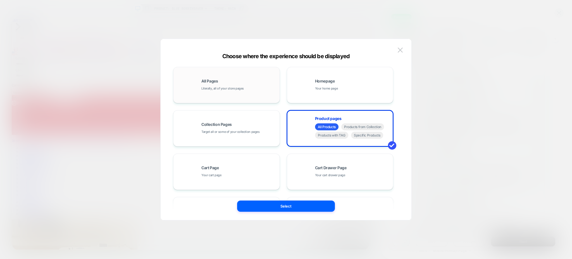
click at [246, 94] on div "All Pages Literally, all of your store pages" at bounding box center [226, 85] width 101 height 31
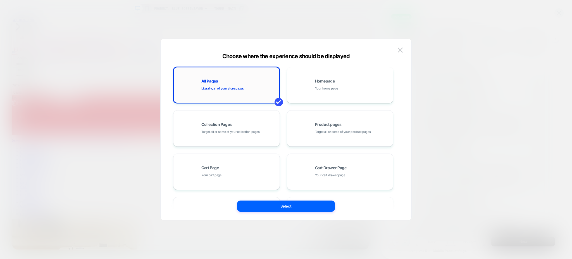
click at [235, 86] on span "Literally, all of your store pages" at bounding box center [222, 88] width 42 height 5
click at [331, 132] on span "Target all or some of your product pages" at bounding box center [343, 131] width 56 height 5
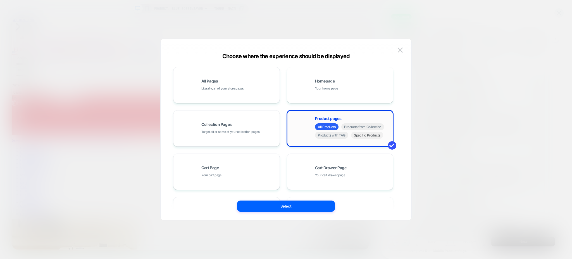
click at [367, 136] on span "Specific Products" at bounding box center [367, 135] width 32 height 7
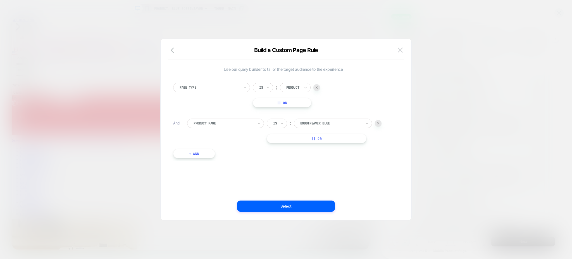
click at [402, 50] on img at bounding box center [400, 49] width 5 height 5
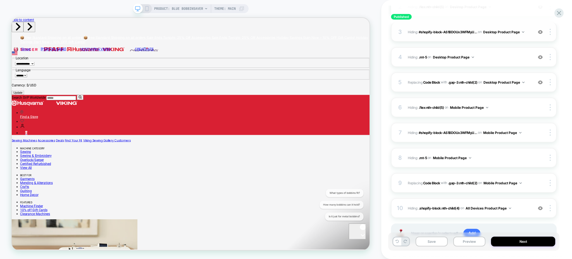
scroll to position [151, 0]
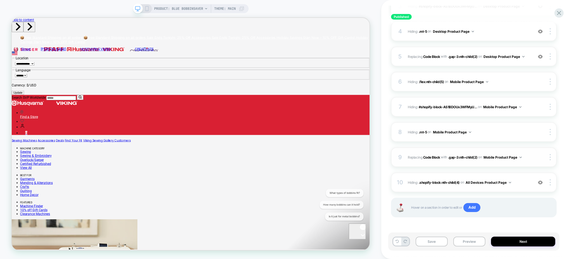
click at [529, 162] on div "9 Replacing Code Block WITH .gap-3:nth-child(2) .gap-3:nth-child(2) on Mobile P…" at bounding box center [474, 157] width 166 height 20
click at [528, 151] on div "9 Replacing Code Block WITH .gap-3:nth-child(2) .gap-3:nth-child(2) on Mobile P…" at bounding box center [474, 157] width 166 height 20
click at [520, 156] on img at bounding box center [521, 156] width 2 height 1
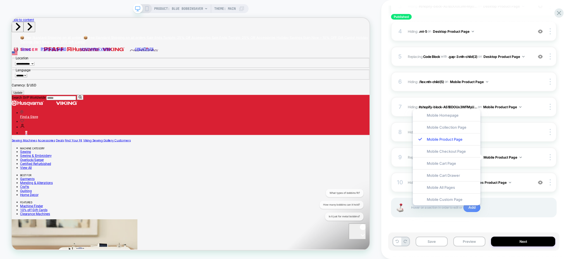
click at [386, 112] on div "Published PDP Trust Signals Icon Click to edit experience details + Add more in…" at bounding box center [476, 129] width 191 height 259
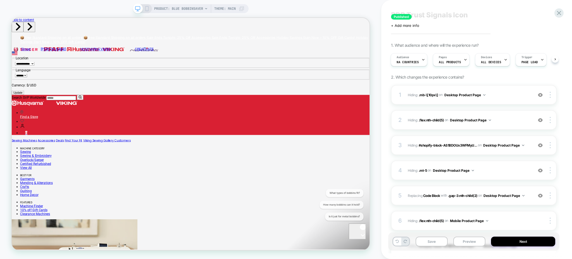
scroll to position [0, 0]
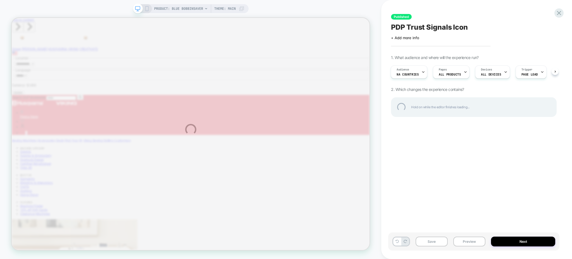
click at [452, 74] on div "PRODUCT: Blue Bobbinsaver PRODUCT: Blue Bobbinsaver Theme: MAIN Published PDP T…" at bounding box center [286, 129] width 572 height 259
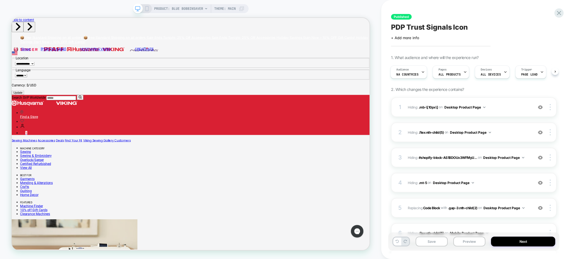
click at [452, 74] on span "ALL PRODUCTS" at bounding box center [450, 74] width 22 height 4
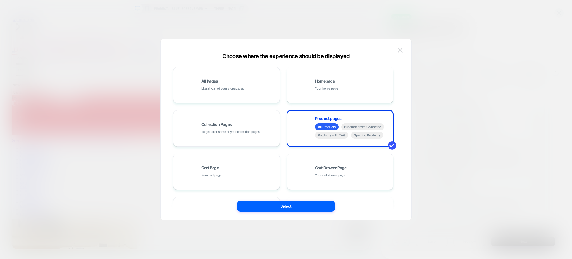
click at [401, 49] on img at bounding box center [400, 49] width 5 height 5
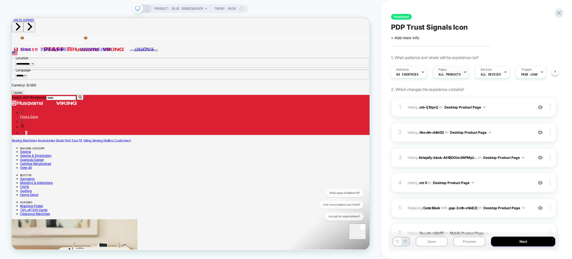
click at [453, 69] on div "Pages ALL PRODUCTS" at bounding box center [449, 72] width 33 height 13
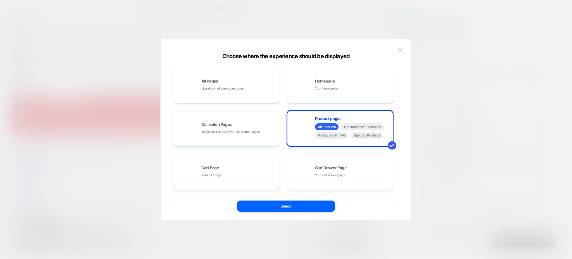
click at [448, 55] on div at bounding box center [286, 129] width 572 height 259
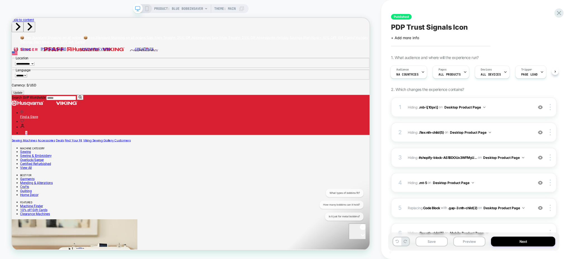
click at [444, 25] on span "PDP Trust Signals Icon" at bounding box center [429, 27] width 77 height 8
click at [444, 25] on textarea "**********" at bounding box center [449, 27] width 116 height 9
click at [452, 29] on textarea "**********" at bounding box center [449, 27] width 116 height 9
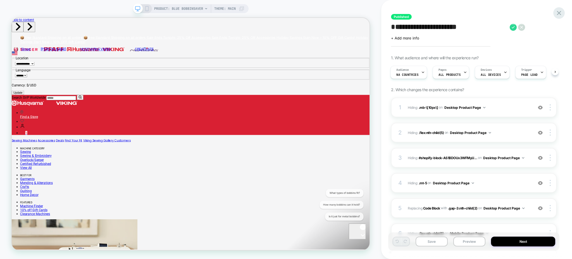
click at [562, 14] on icon at bounding box center [559, 13] width 8 height 8
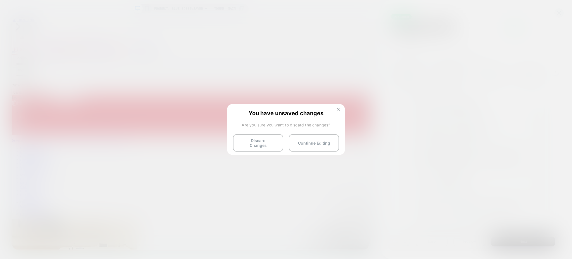
click at [339, 108] on img at bounding box center [338, 109] width 3 height 3
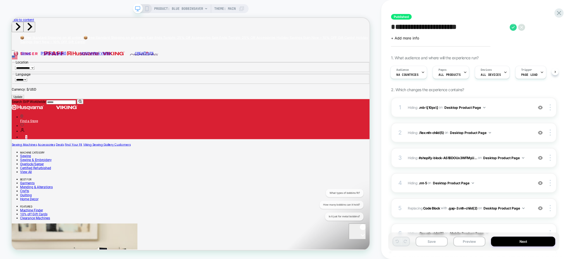
click at [520, 27] on icon at bounding box center [521, 27] width 7 height 7
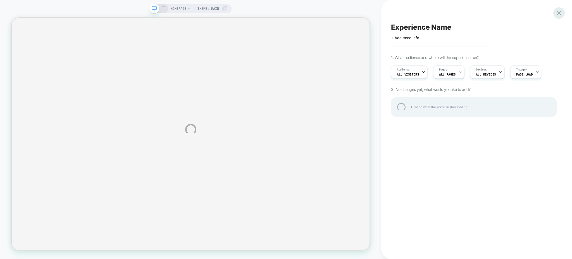
click at [562, 13] on div at bounding box center [558, 12] width 11 height 11
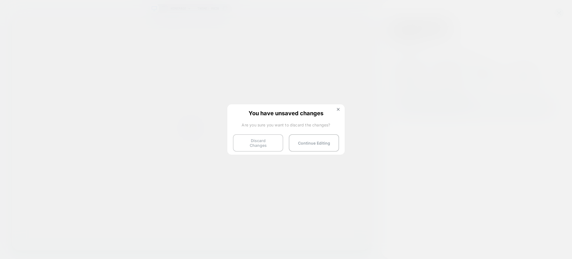
click at [273, 141] on button "Discard Changes" at bounding box center [258, 142] width 50 height 17
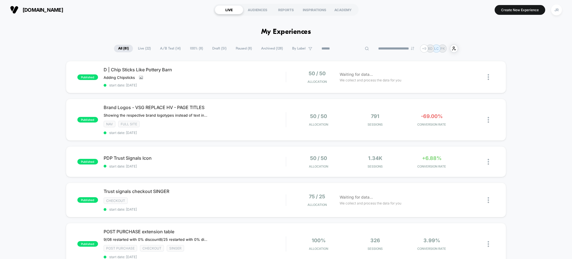
click at [332, 49] on input at bounding box center [345, 48] width 56 height 7
paste input "**********"
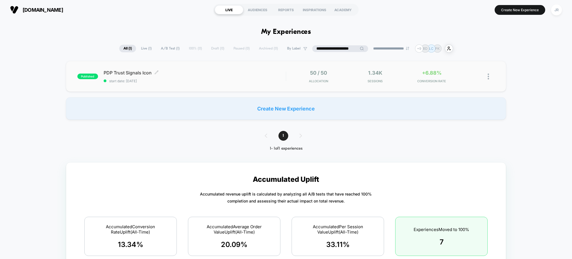
type input "**********"
click at [215, 76] on div "PDP Trust Signals Icon Click to edit experience details Click to edit experienc…" at bounding box center [195, 76] width 182 height 13
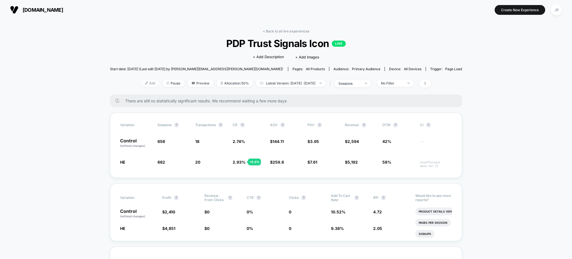
click at [141, 84] on span "Edit" at bounding box center [150, 83] width 18 height 8
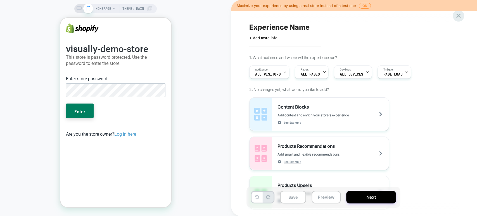
click at [456, 17] on icon at bounding box center [458, 16] width 4 height 4
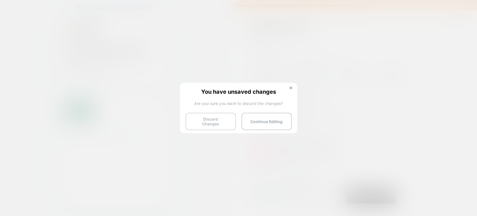
click at [221, 120] on button "Discard Changes" at bounding box center [210, 121] width 50 height 17
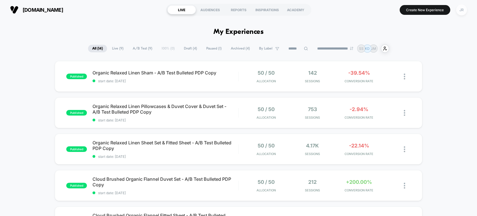
click at [459, 11] on div "JR" at bounding box center [461, 9] width 11 height 11
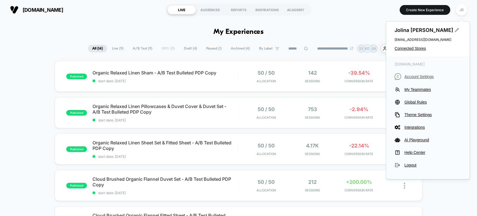
click at [419, 75] on span "Account Settings" at bounding box center [432, 76] width 57 height 4
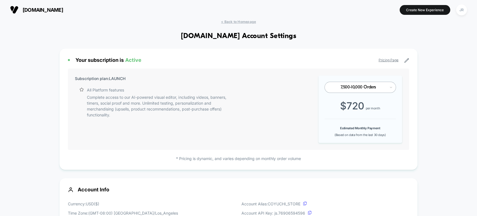
click at [385, 60] on link "Pricing Page" at bounding box center [389, 60] width 20 height 4
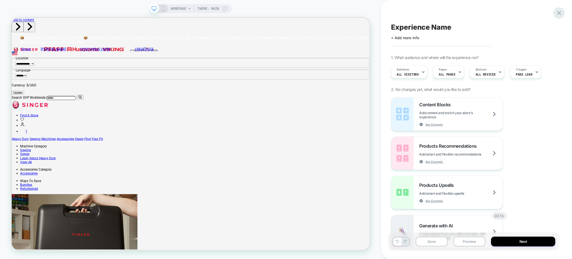
click at [559, 13] on icon at bounding box center [559, 13] width 4 height 4
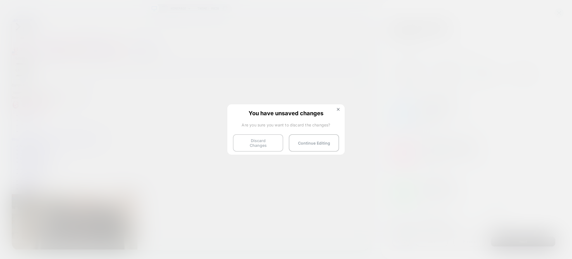
click at [258, 146] on button "Discard Changes" at bounding box center [258, 142] width 50 height 17
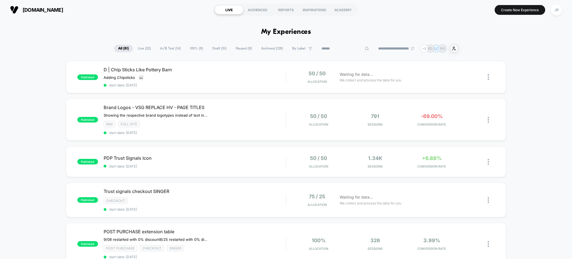
click at [342, 46] on input at bounding box center [345, 48] width 56 height 7
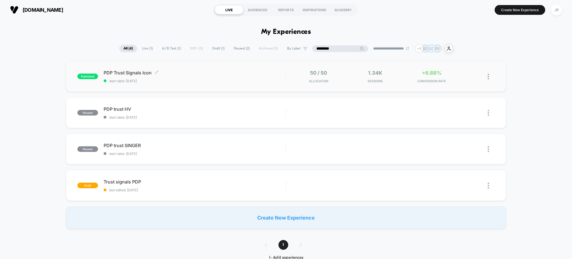
type input "*********"
click at [209, 80] on span "start date: 10/8/2025" at bounding box center [195, 81] width 182 height 4
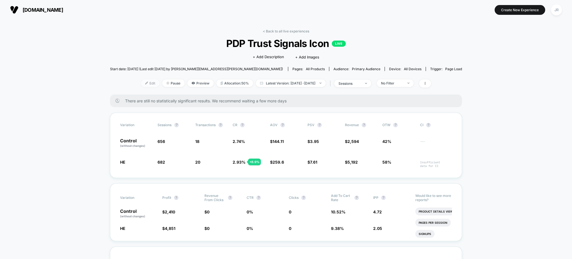
click at [144, 80] on span "Edit" at bounding box center [150, 83] width 18 height 8
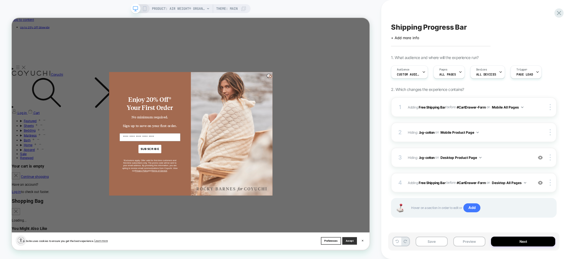
scroll to position [0, 0]
click at [561, 9] on icon at bounding box center [559, 13] width 8 height 8
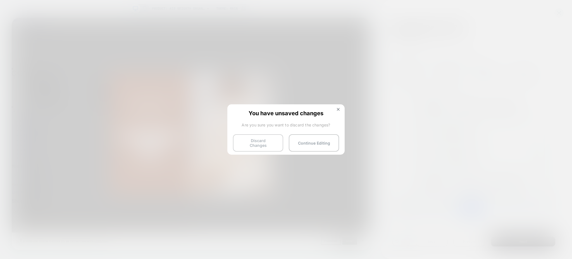
click at [265, 141] on button "Discard Changes" at bounding box center [258, 142] width 50 height 17
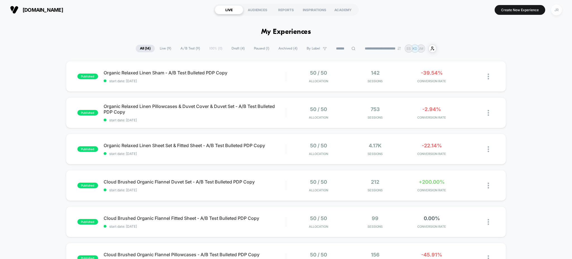
click at [558, 8] on div "JR" at bounding box center [556, 9] width 11 height 11
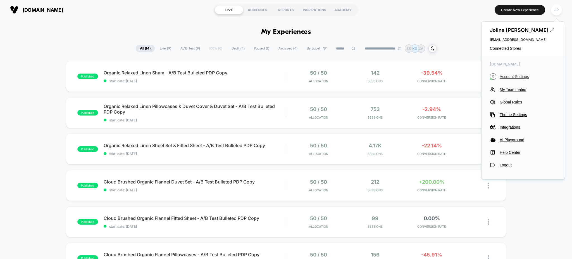
click at [520, 76] on span "Account Settings" at bounding box center [528, 76] width 57 height 4
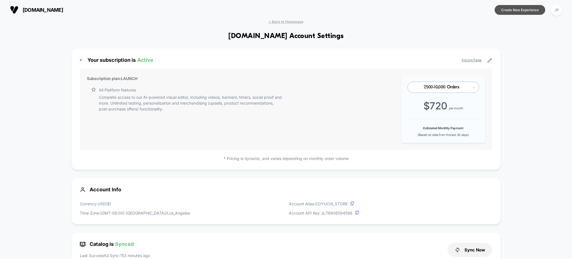
click at [516, 8] on button "Create New Experience" at bounding box center [520, 10] width 51 height 10
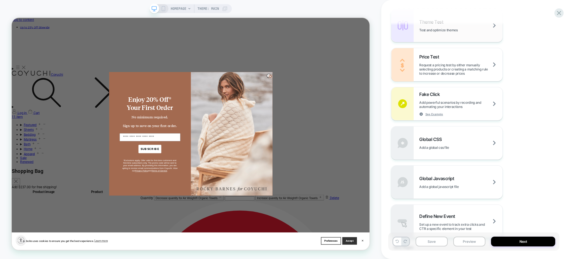
scroll to position [336, 0]
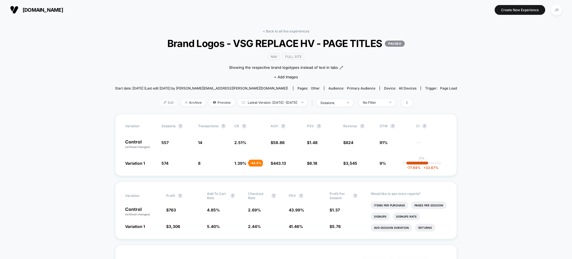
click at [163, 101] on span "Edit" at bounding box center [169, 103] width 18 height 8
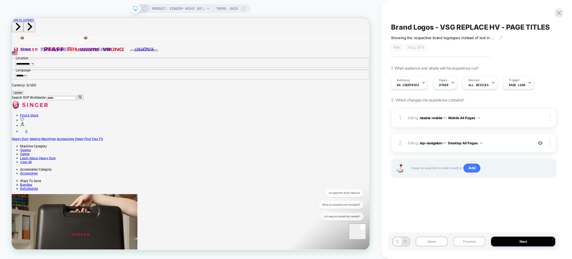
click at [470, 243] on button "Preview" at bounding box center [469, 241] width 32 height 10
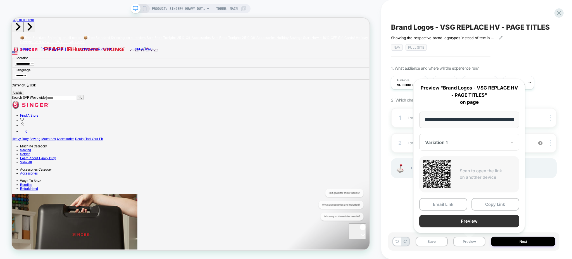
click at [483, 221] on button "Preview" at bounding box center [469, 221] width 100 height 13
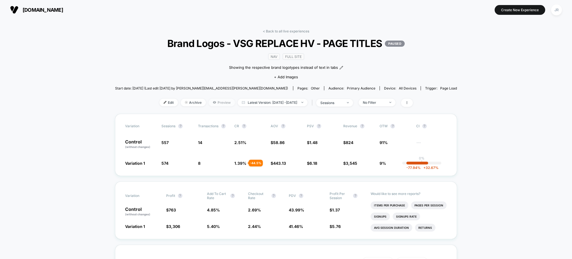
click at [212, 104] on span "Preview" at bounding box center [222, 103] width 26 height 8
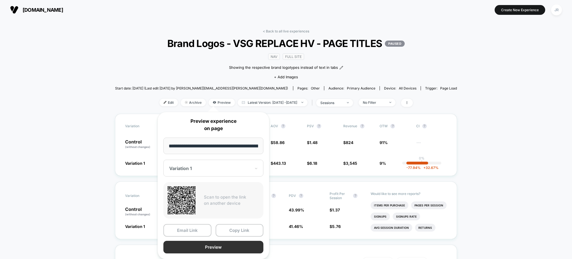
click at [233, 241] on button "Preview" at bounding box center [213, 247] width 100 height 13
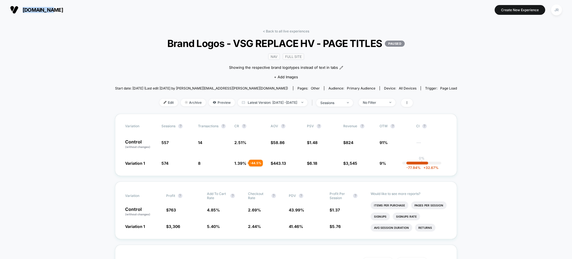
drag, startPoint x: 61, startPoint y: 7, endPoint x: 22, endPoint y: 11, distance: 39.6
click at [22, 11] on section "[DOMAIN_NAME]" at bounding box center [99, 10] width 182 height 14
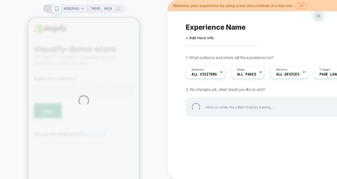
click at [317, 19] on div at bounding box center [318, 15] width 11 height 11
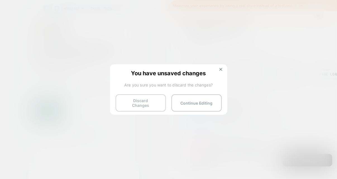
click at [143, 96] on button "Discard Changes" at bounding box center [141, 102] width 50 height 17
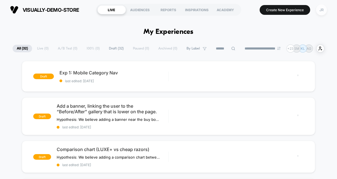
click at [320, 10] on div "JR" at bounding box center [321, 9] width 11 height 11
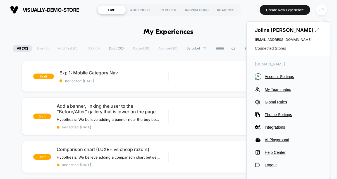
click at [281, 49] on span "Connected Stores" at bounding box center [288, 48] width 66 height 4
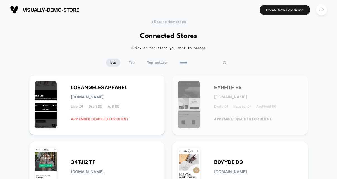
click at [200, 59] on input at bounding box center [203, 63] width 56 height 8
paste input "**********"
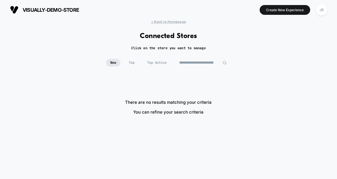
scroll to position [0, 8]
click at [188, 62] on input "**********" at bounding box center [203, 63] width 56 height 8
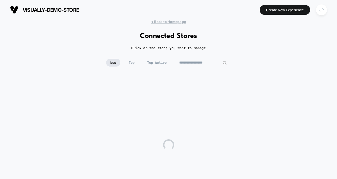
type input "**********"
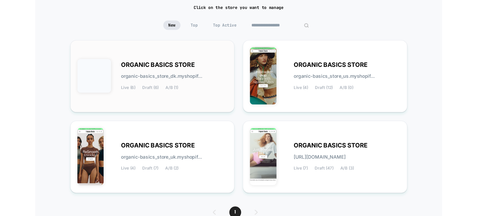
scroll to position [41, 0]
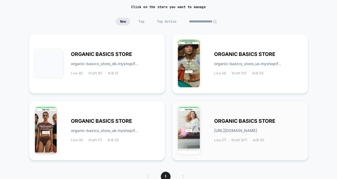
click at [218, 153] on div "ORGANIC BASICS STORE [URL][DOMAIN_NAME] Live (7) Draft (47) A/B (3)" at bounding box center [240, 130] width 125 height 48
